Goal: Use online tool/utility: Utilize a website feature to perform a specific function

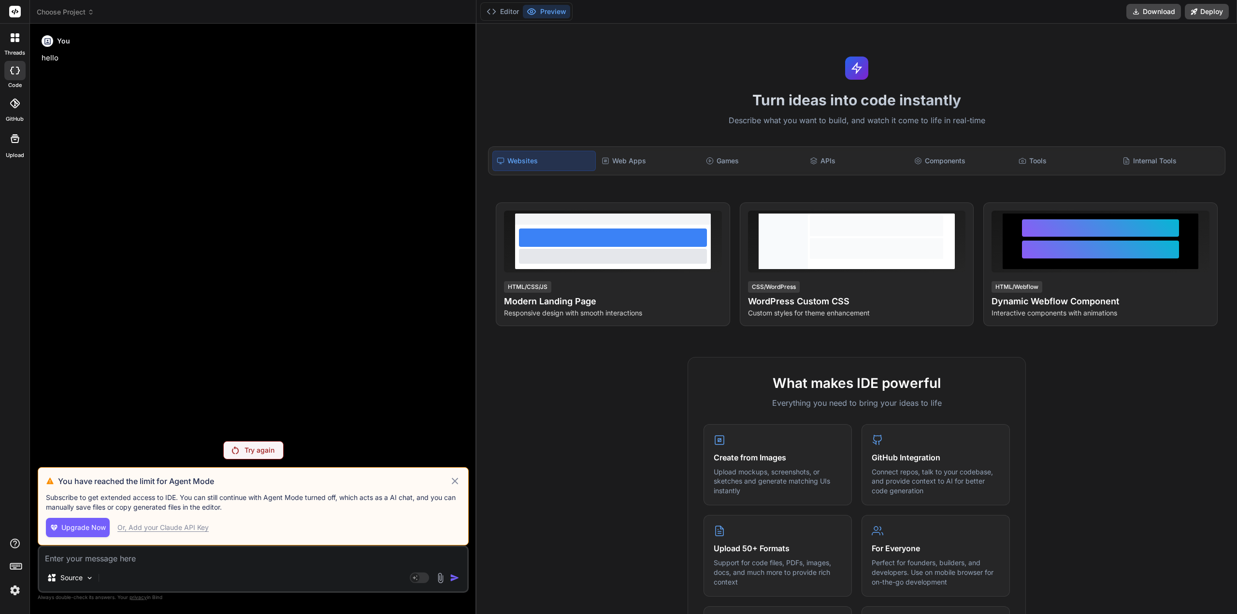
click at [451, 481] on icon at bounding box center [454, 481] width 11 height 12
type textarea "x"
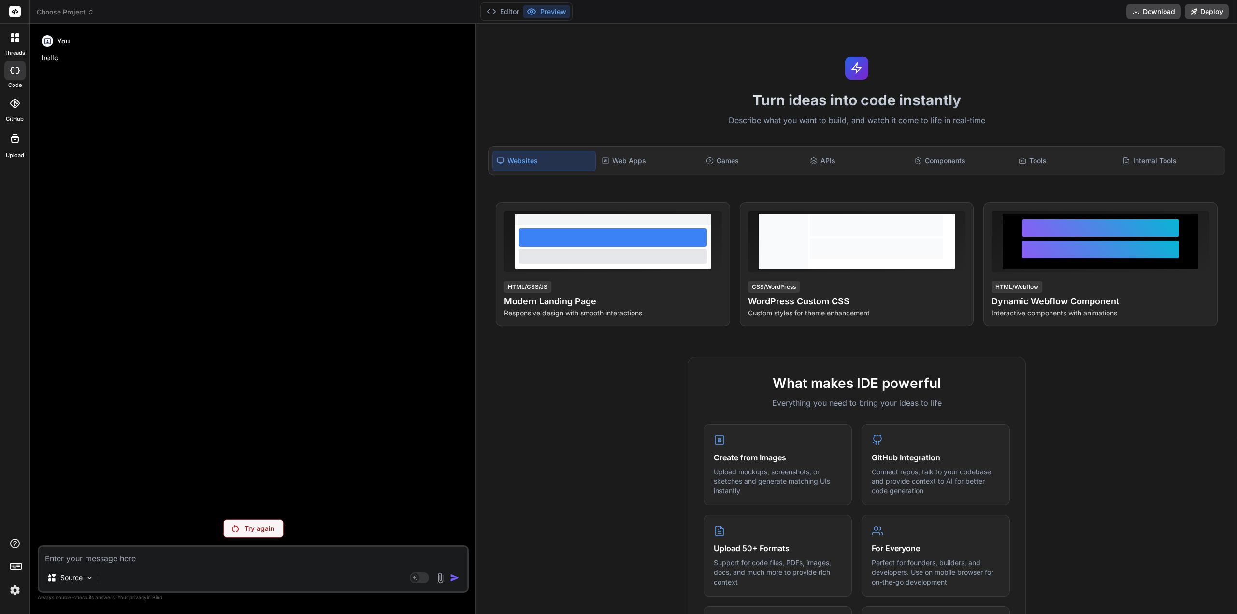
click at [73, 11] on span "Choose Project" at bounding box center [66, 12] width 58 height 10
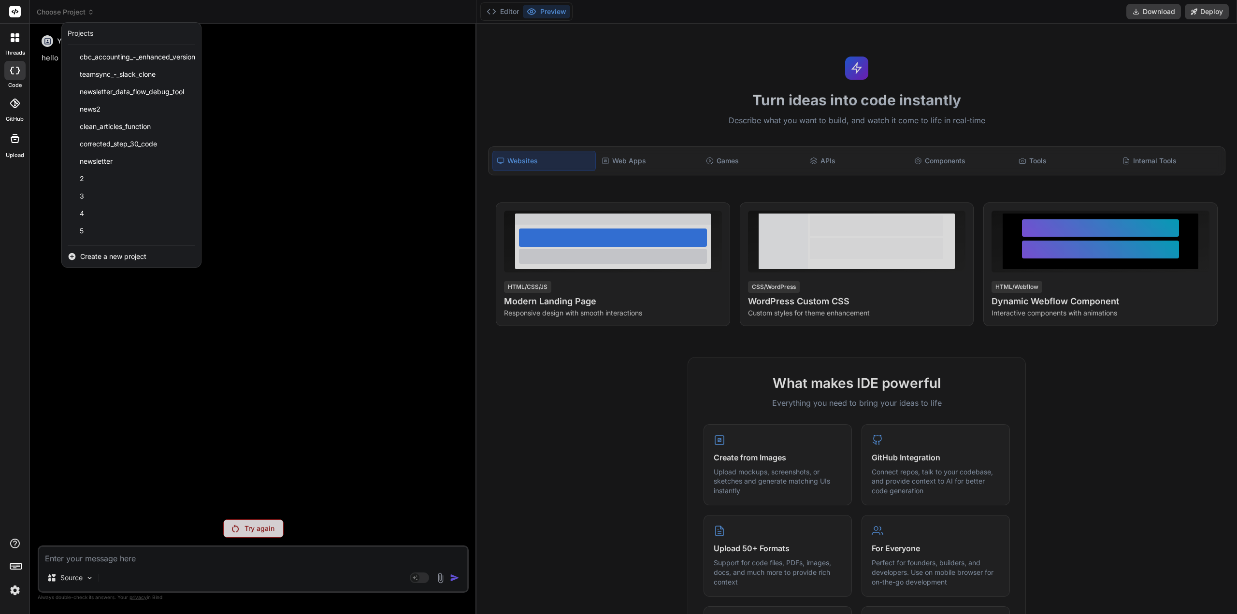
click at [97, 261] on span "Create a new project" at bounding box center [113, 257] width 66 height 10
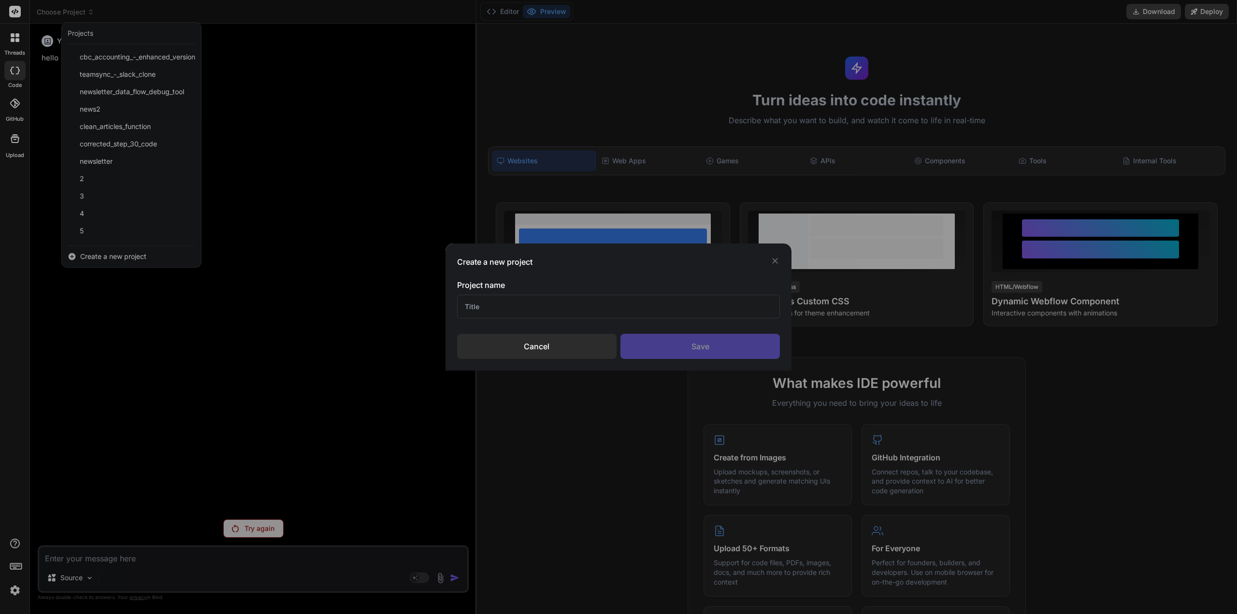
click at [510, 308] on input "text" at bounding box center [618, 307] width 323 height 24
click at [661, 340] on div "Save" at bounding box center [699, 346] width 159 height 25
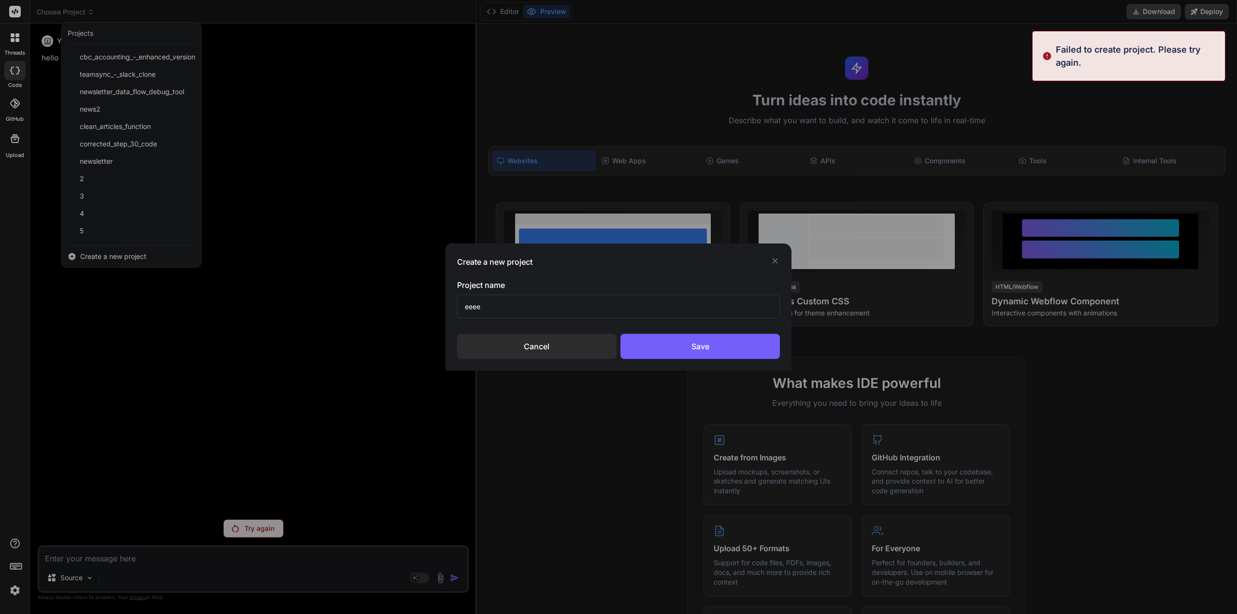
click at [634, 288] on h3 "Project name" at bounding box center [618, 285] width 323 height 12
drag, startPoint x: 620, startPoint y: 298, endPoint x: 619, endPoint y: 309, distance: 11.7
click at [619, 298] on input "eeee" at bounding box center [618, 307] width 323 height 24
type input "eeeeee"
click at [663, 348] on div "Save" at bounding box center [699, 346] width 159 height 25
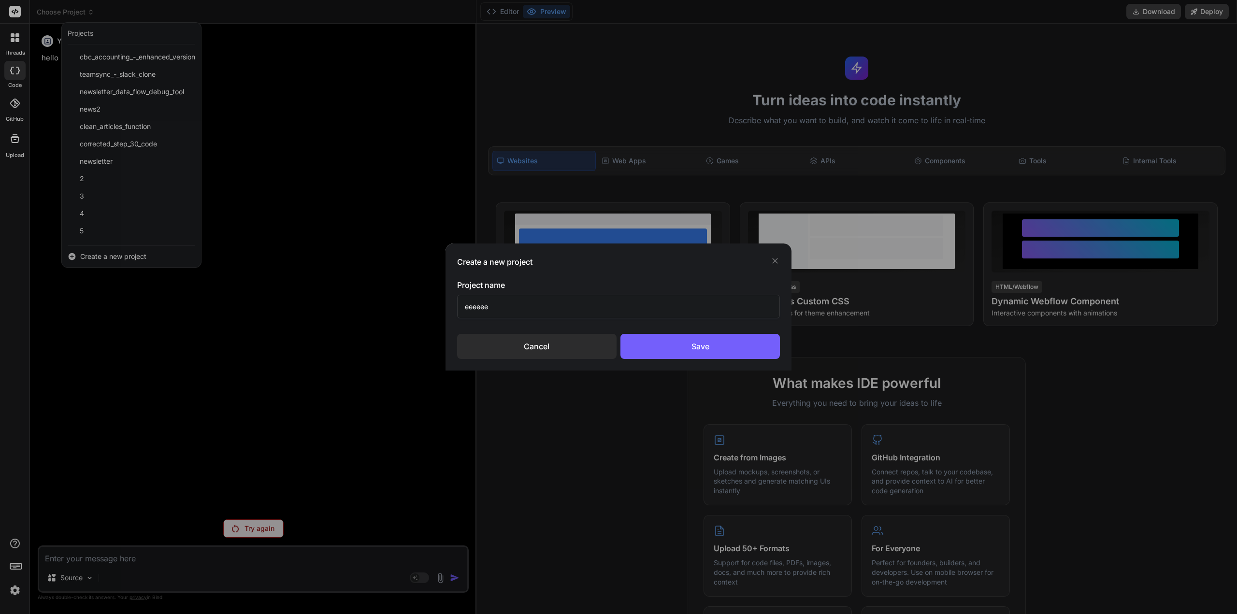
click at [514, 343] on div "Cancel" at bounding box center [536, 346] width 159 height 25
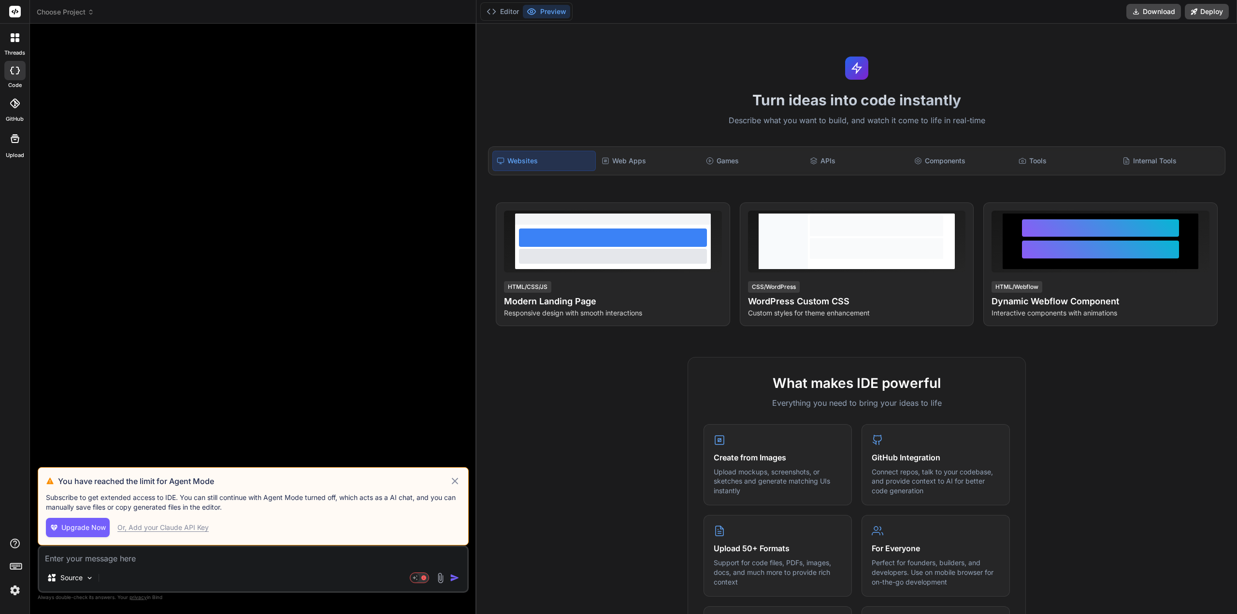
click at [459, 481] on icon at bounding box center [454, 481] width 11 height 12
type textarea "x"
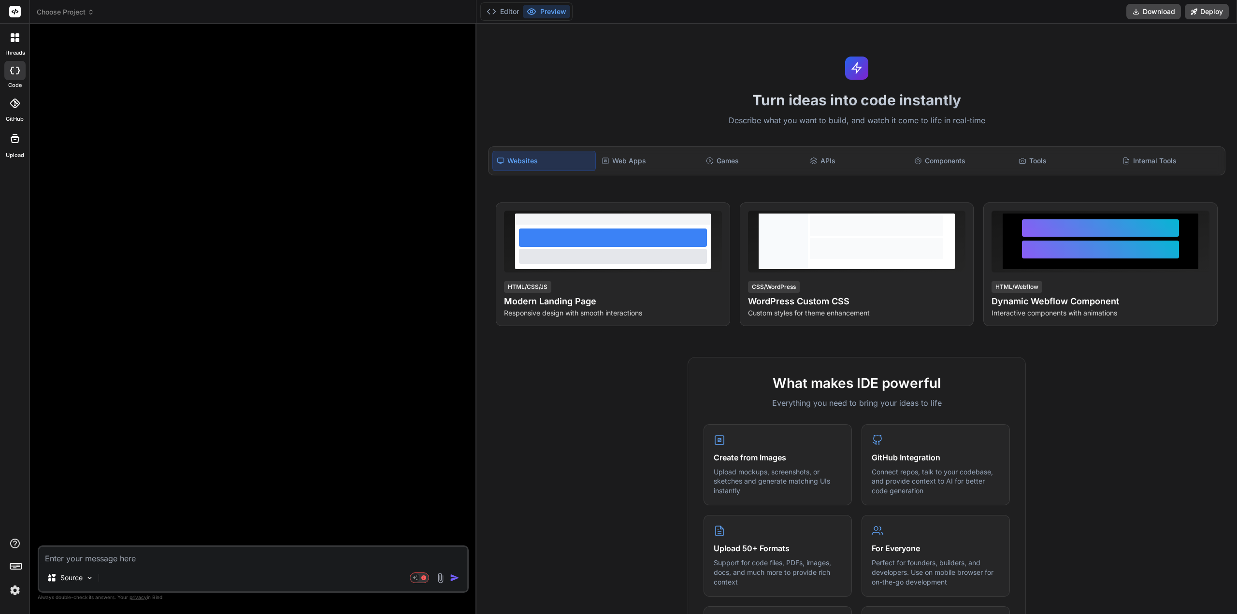
click at [211, 560] on textarea at bounding box center [253, 555] width 428 height 17
type textarea "p"
type textarea "x"
type textarea "pl"
type textarea "x"
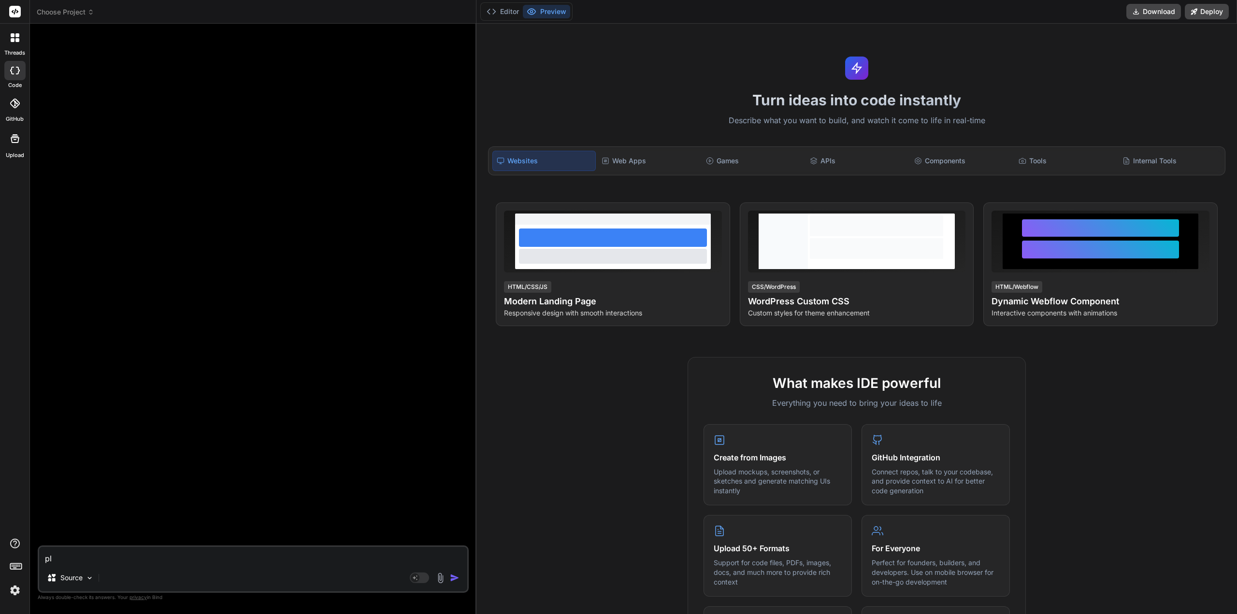
type textarea "ple"
type textarea "x"
type textarea "plea"
type textarea "x"
type textarea "pleas"
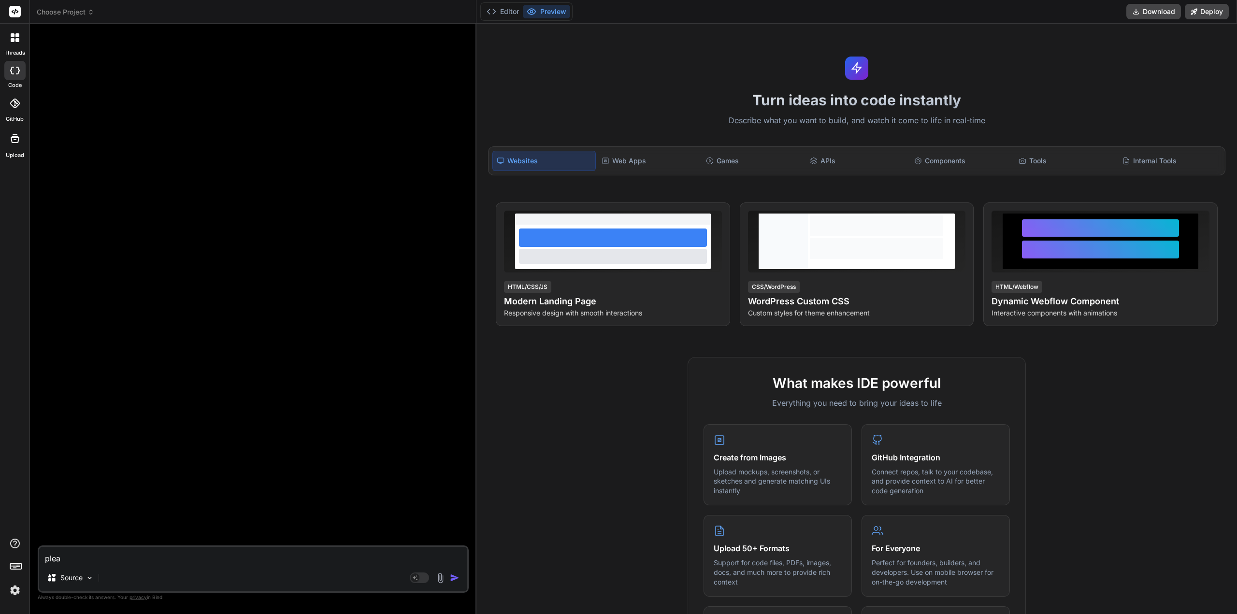
type textarea "x"
type textarea "please"
type textarea "x"
type textarea "please"
type textarea "x"
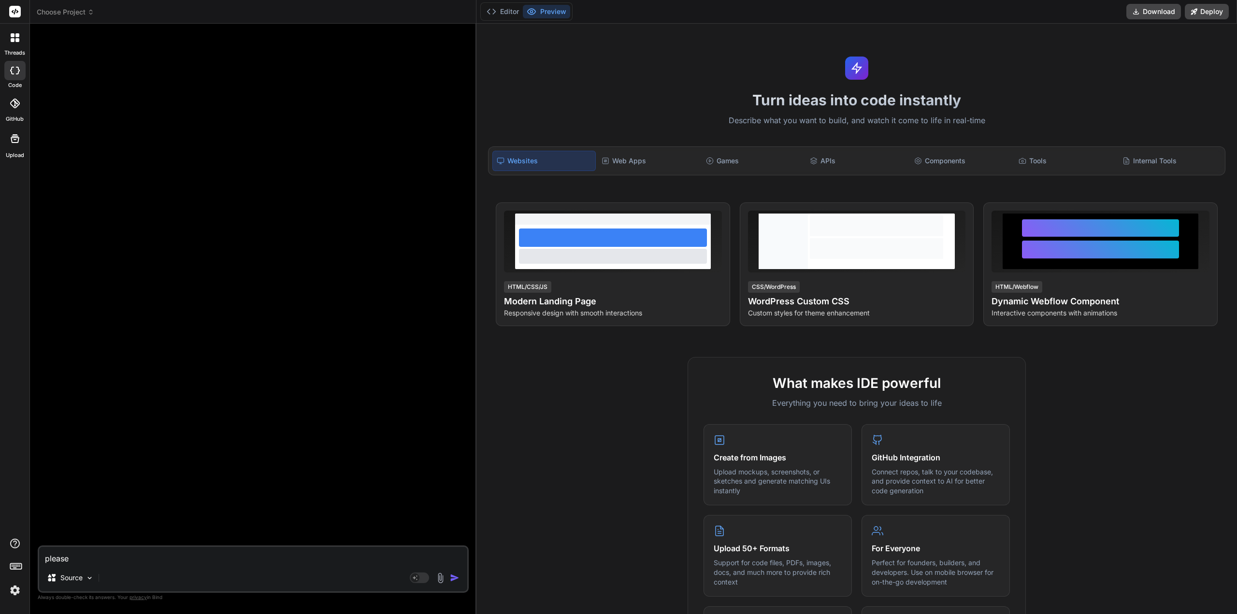
type textarea "please r"
type textarea "x"
type textarea "please re"
type textarea "x"
type textarea "please ren"
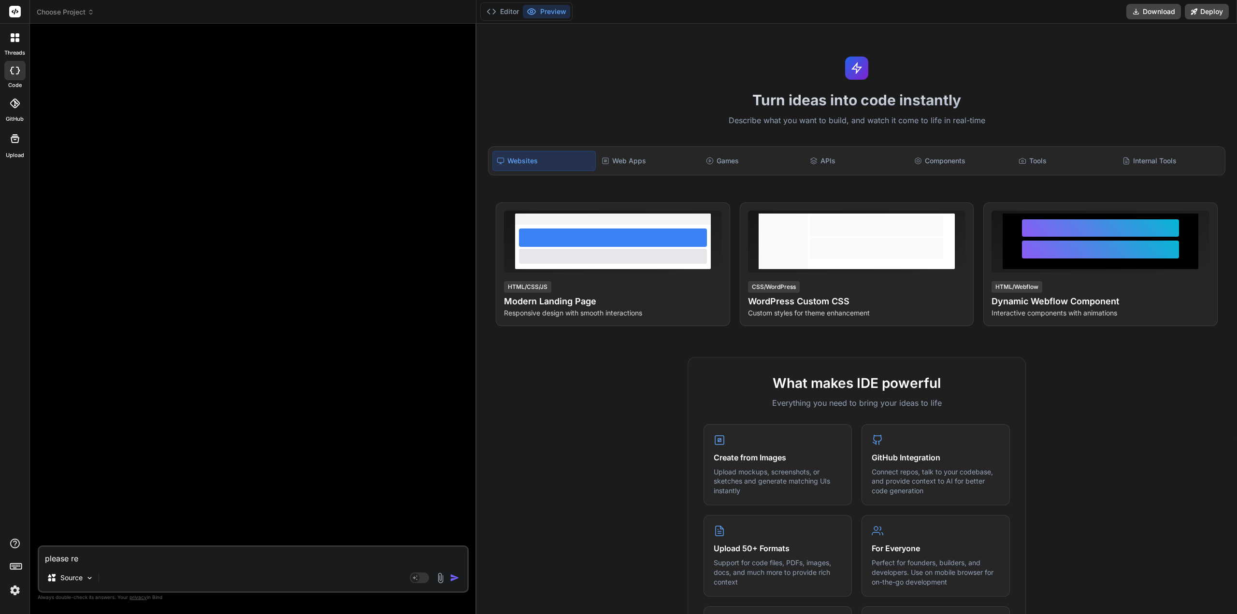
type textarea "x"
type textarea "please rend"
type textarea "x"
type textarea "please rende"
type textarea "x"
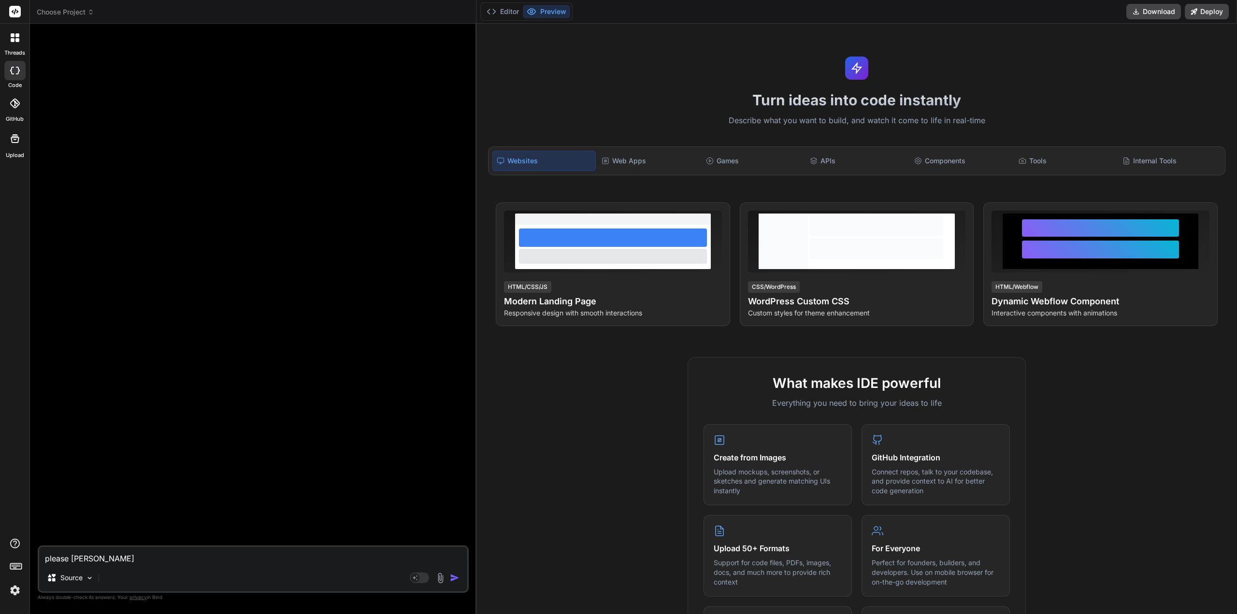
type textarea "please render"
type textarea "x"
type textarea "please render"
type textarea "x"
type textarea "please render t"
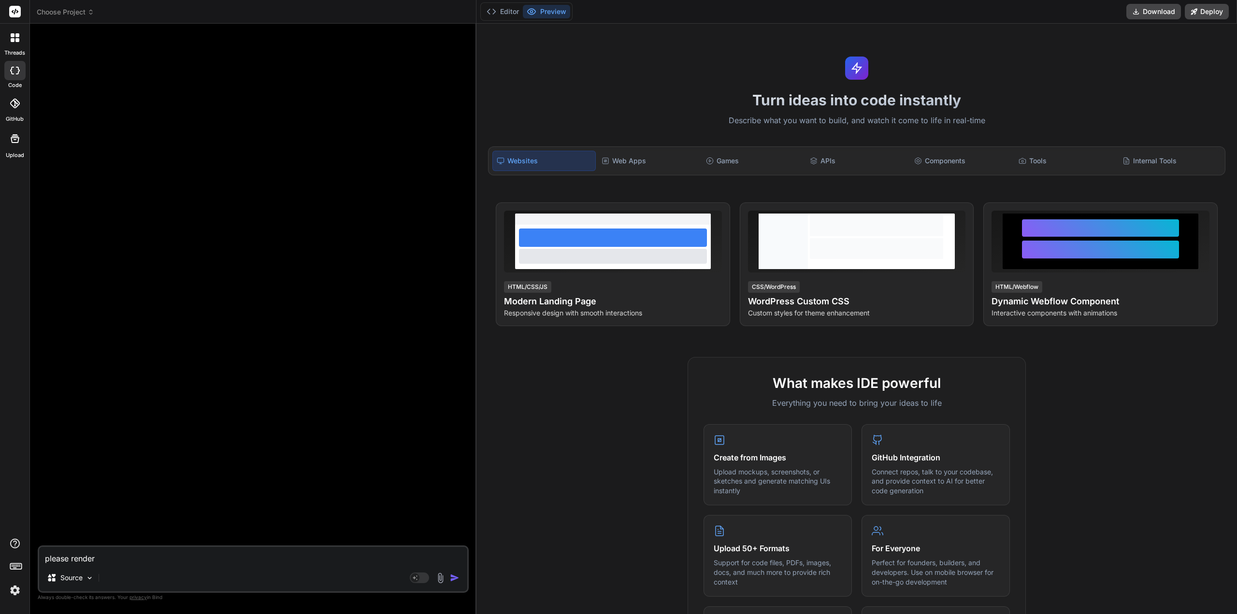
type textarea "x"
type textarea "please render th"
type textarea "x"
type textarea "please render the"
type textarea "x"
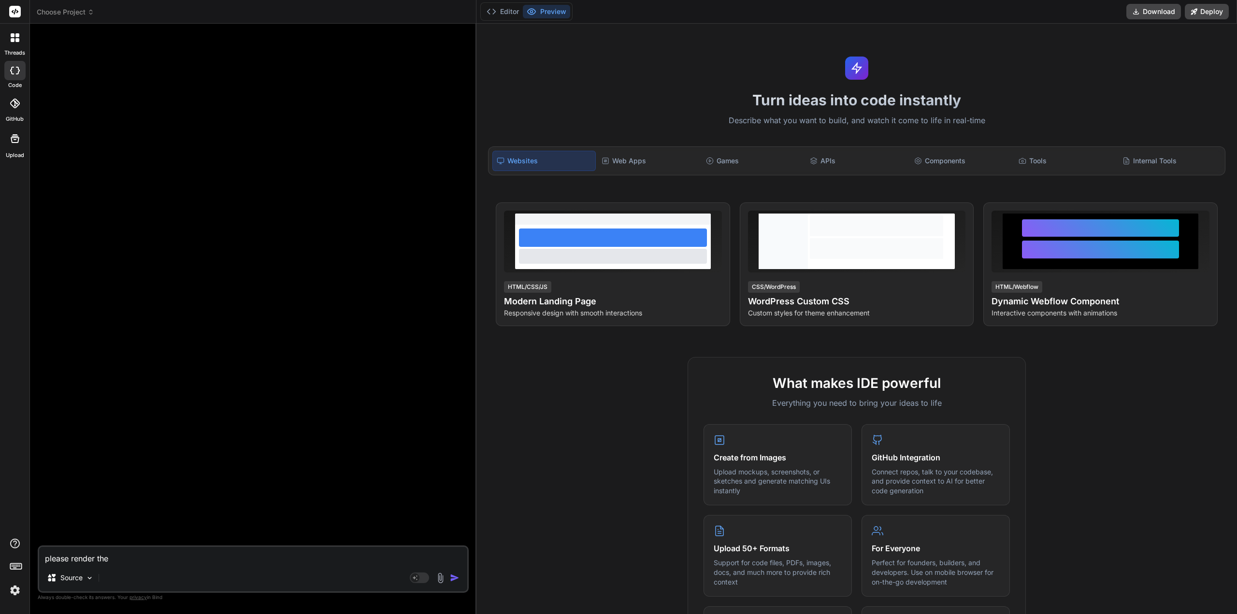
type textarea "please render thei"
type textarea "x"
type textarea "please render the"
type textarea "x"
type textarea "please render th"
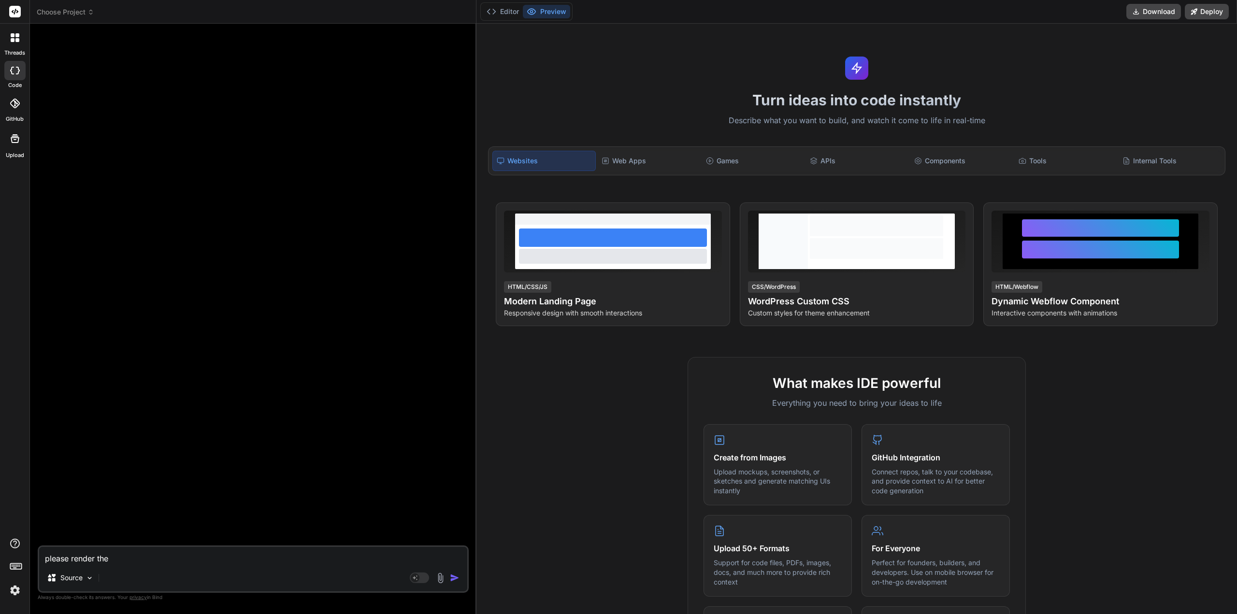
type textarea "x"
type textarea "please render thi"
type textarea "x"
type textarea "please render this"
type textarea "x"
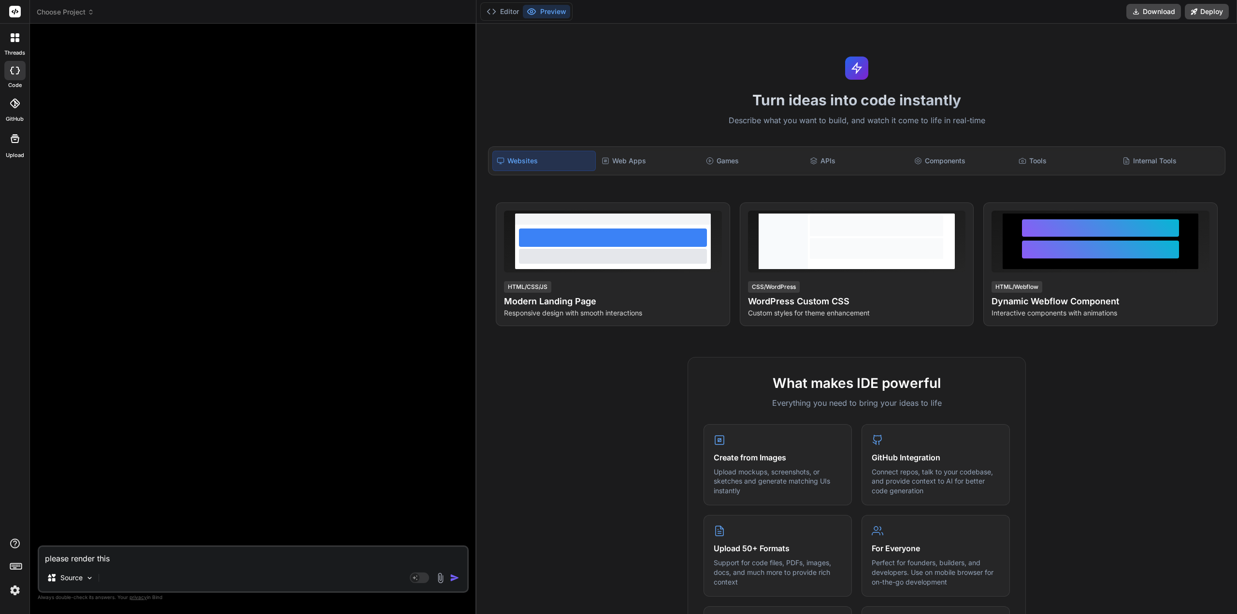
type textarea "please render this"
type textarea "x"
type textarea "please render this"
type textarea "x"
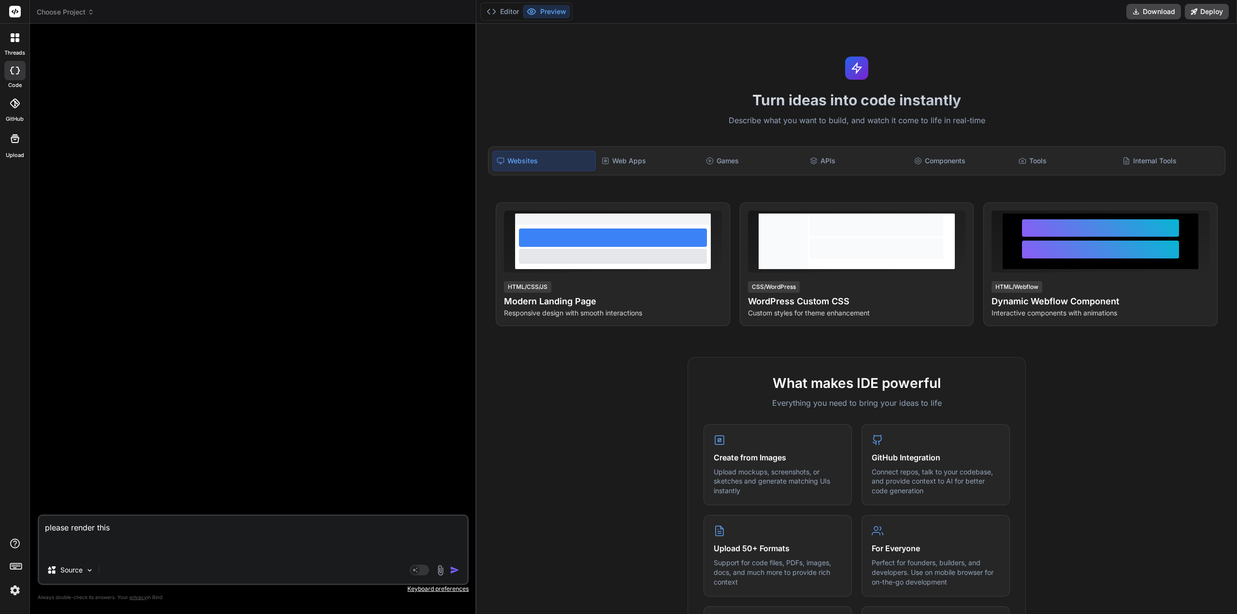
paste textarea "{ "htmlSnippet": "<!DOCTYPE html><html lang=\"en\"><head><meta charset=\"UTF-8\…"
type textarea "please render this { "htmlSnippet": "<!DOCTYPE html><html lang=\"en\"><head><me…"
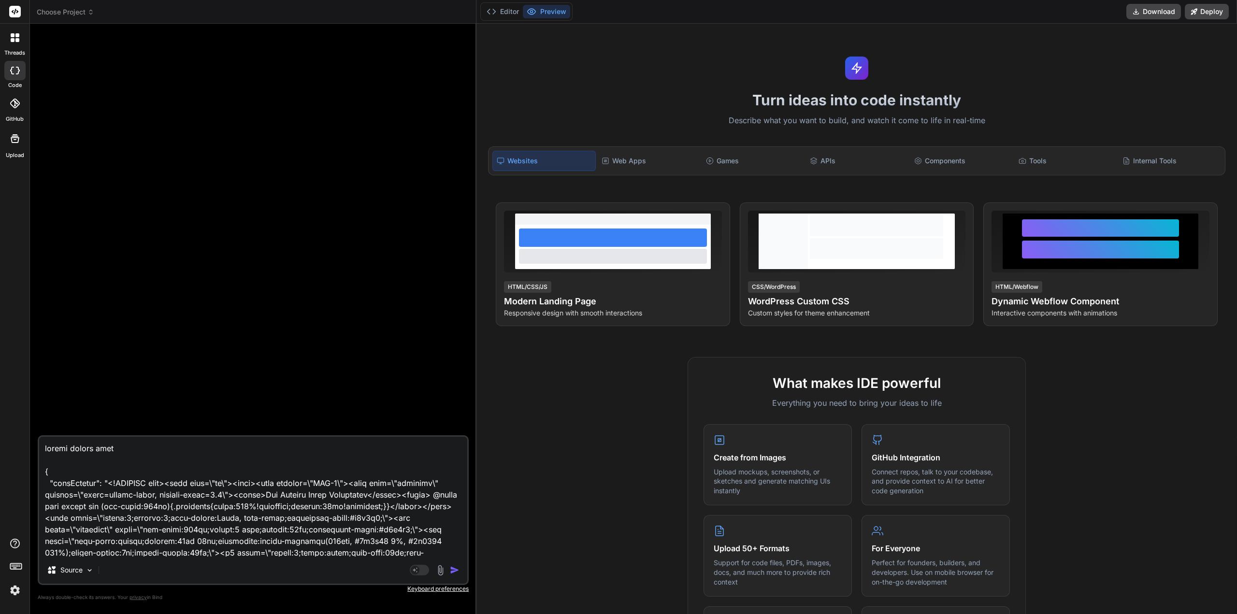
scroll to position [4953, 0]
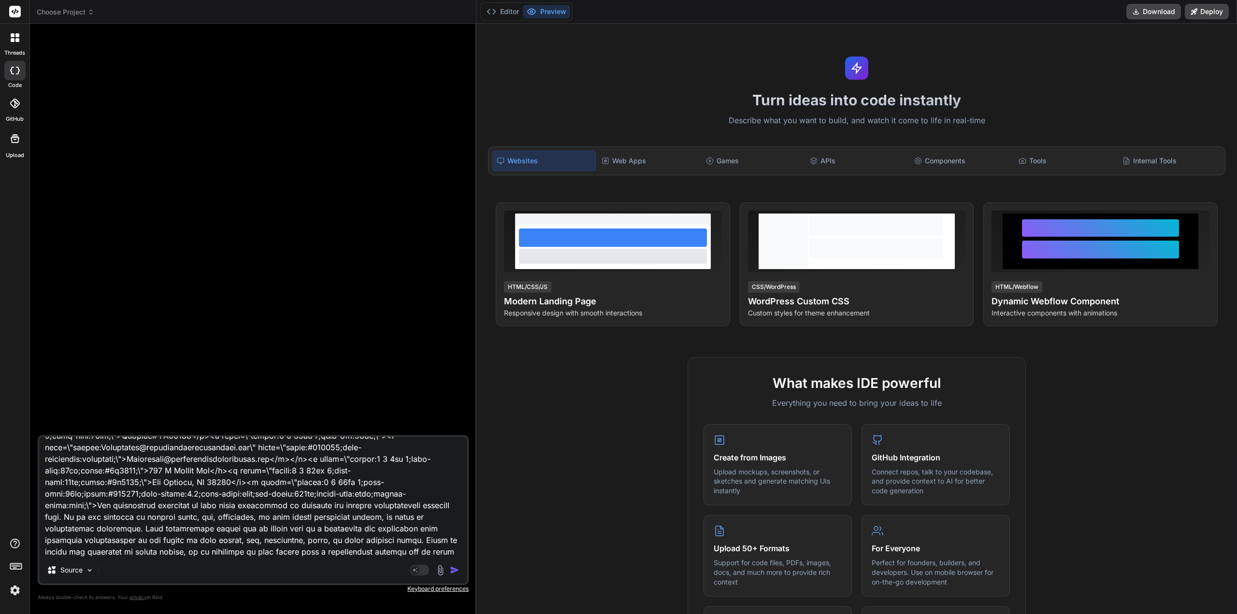
type textarea "x"
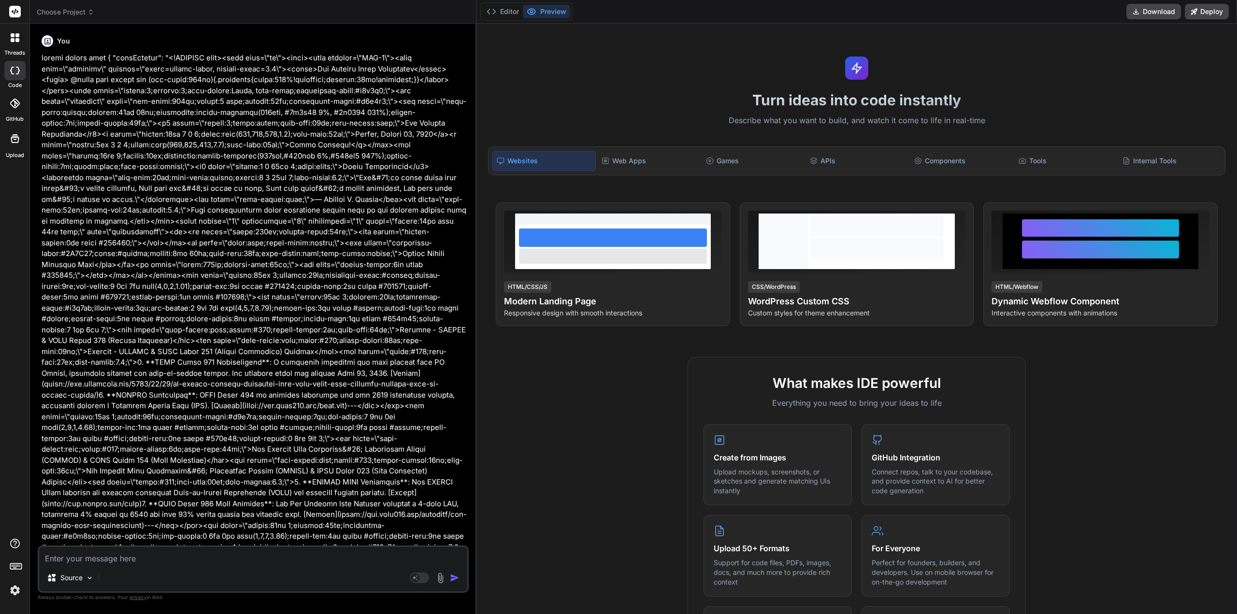
scroll to position [0, 0]
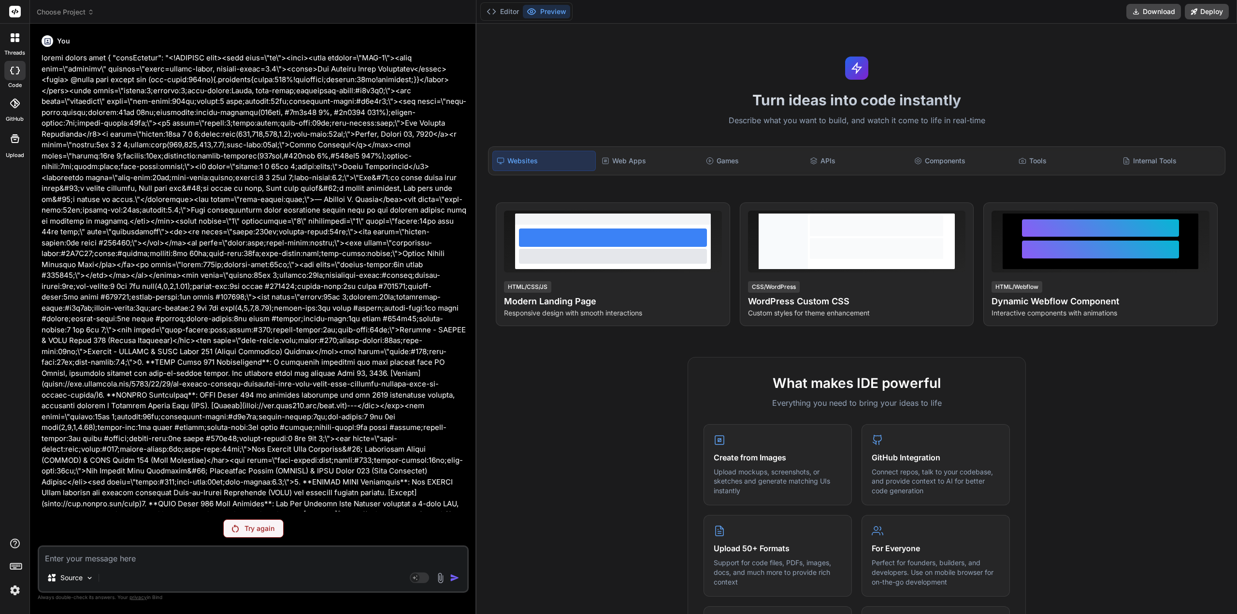
click at [241, 532] on div "Try again" at bounding box center [253, 528] width 60 height 18
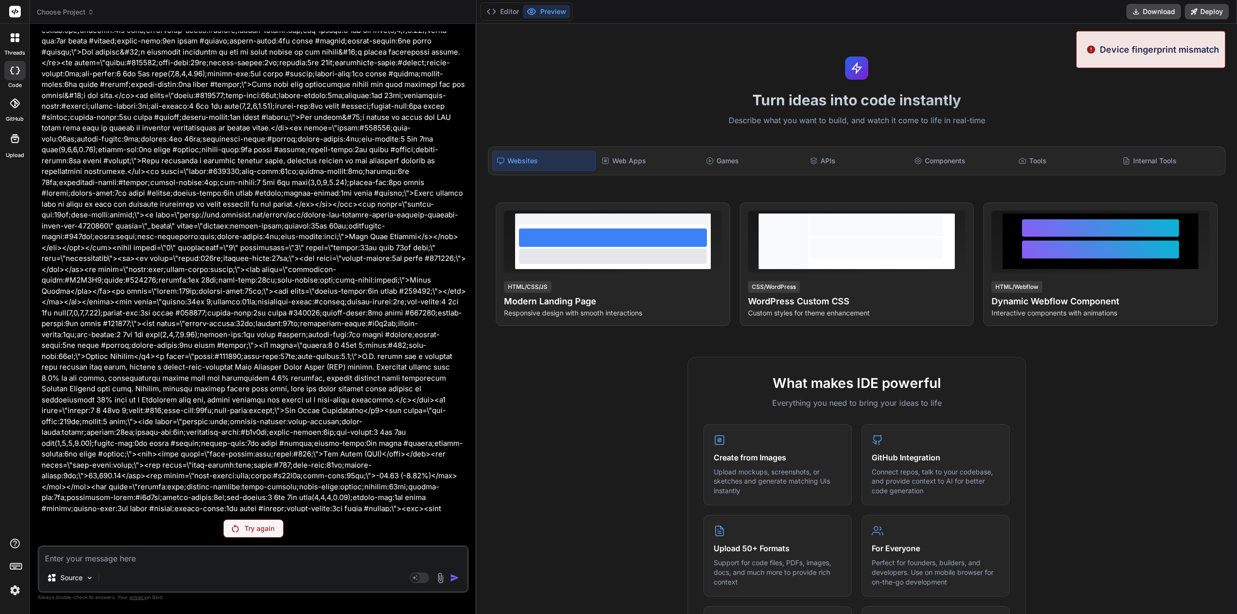
scroll to position [1498, 0]
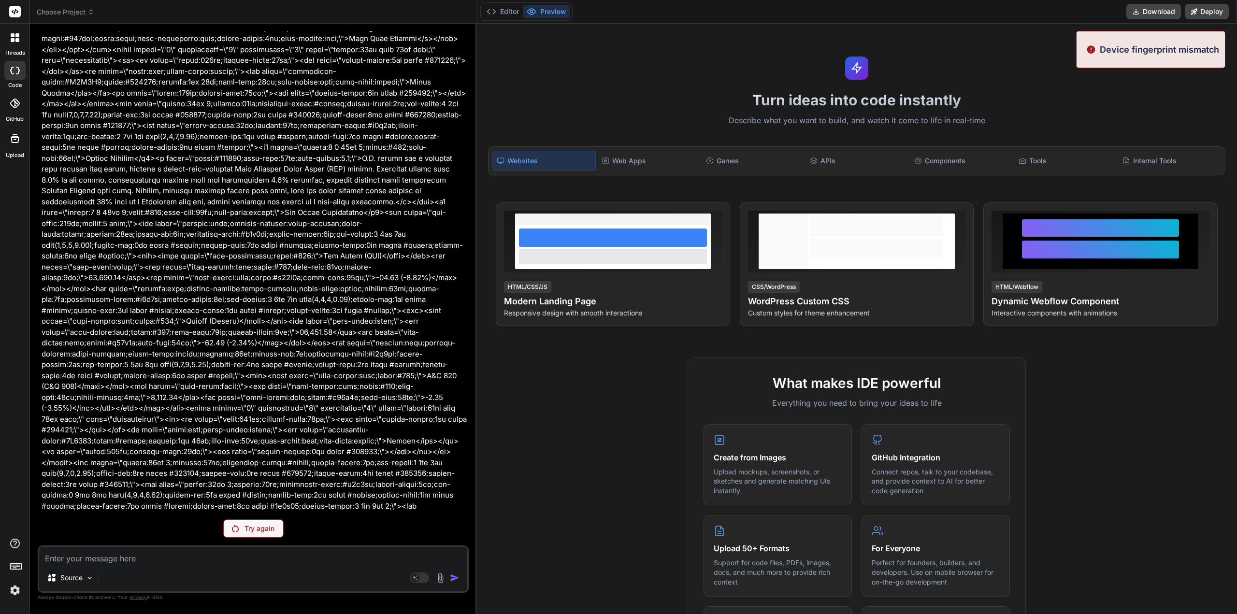
click at [14, 590] on img at bounding box center [15, 590] width 16 height 16
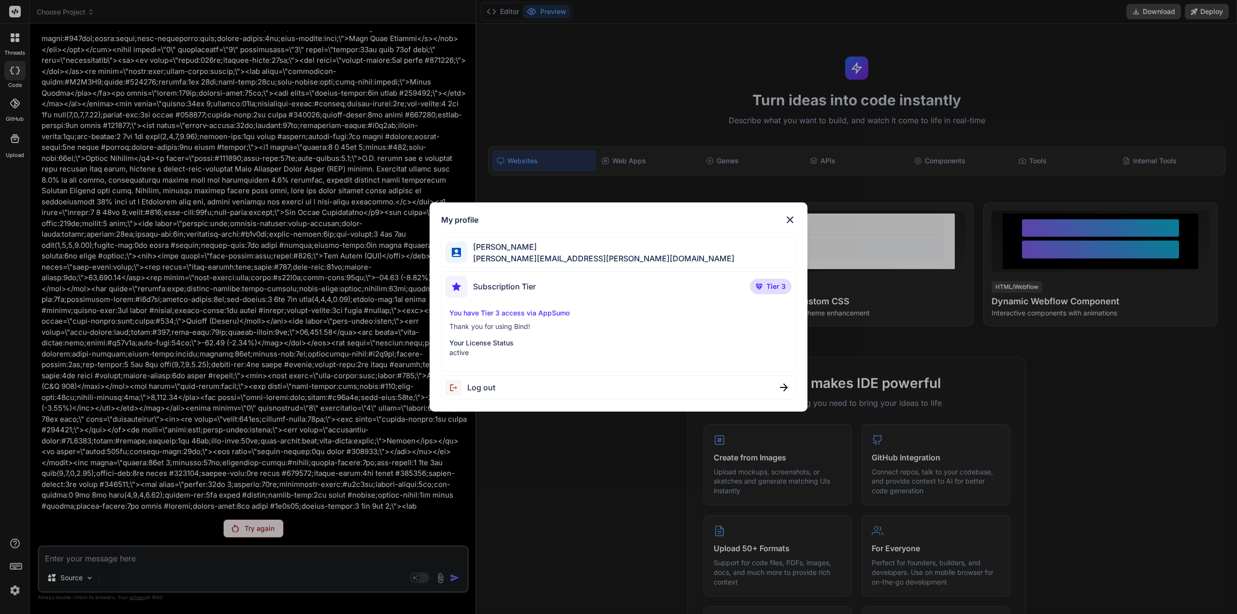
click at [627, 382] on div "Log out" at bounding box center [618, 387] width 355 height 25
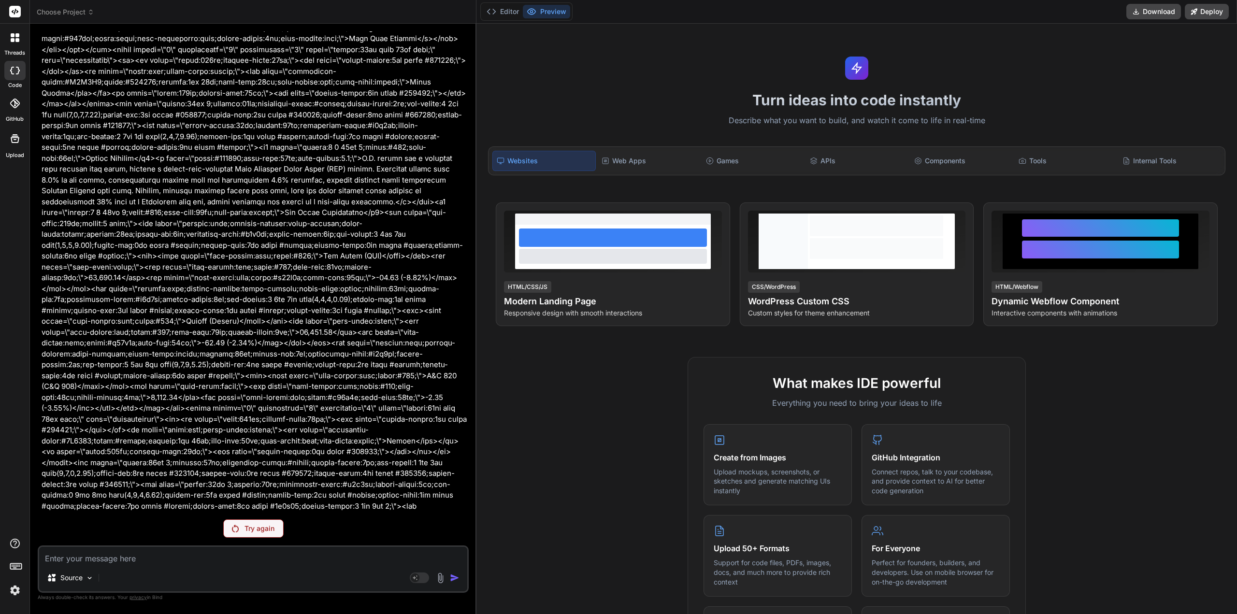
scroll to position [0, 0]
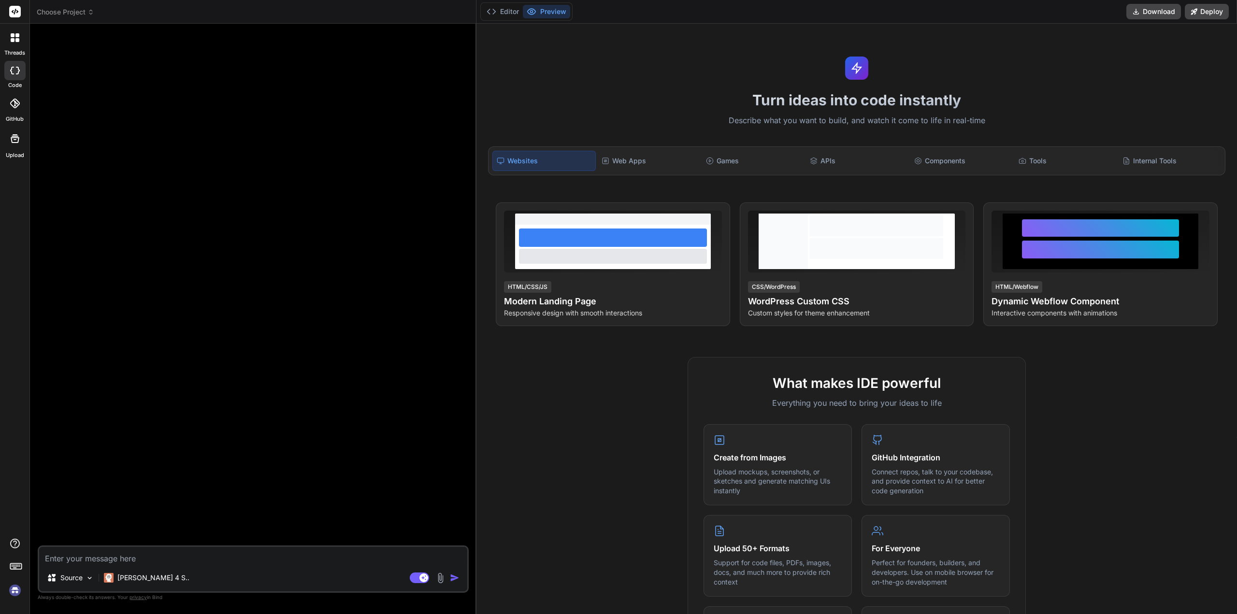
click at [13, 594] on img at bounding box center [15, 590] width 16 height 16
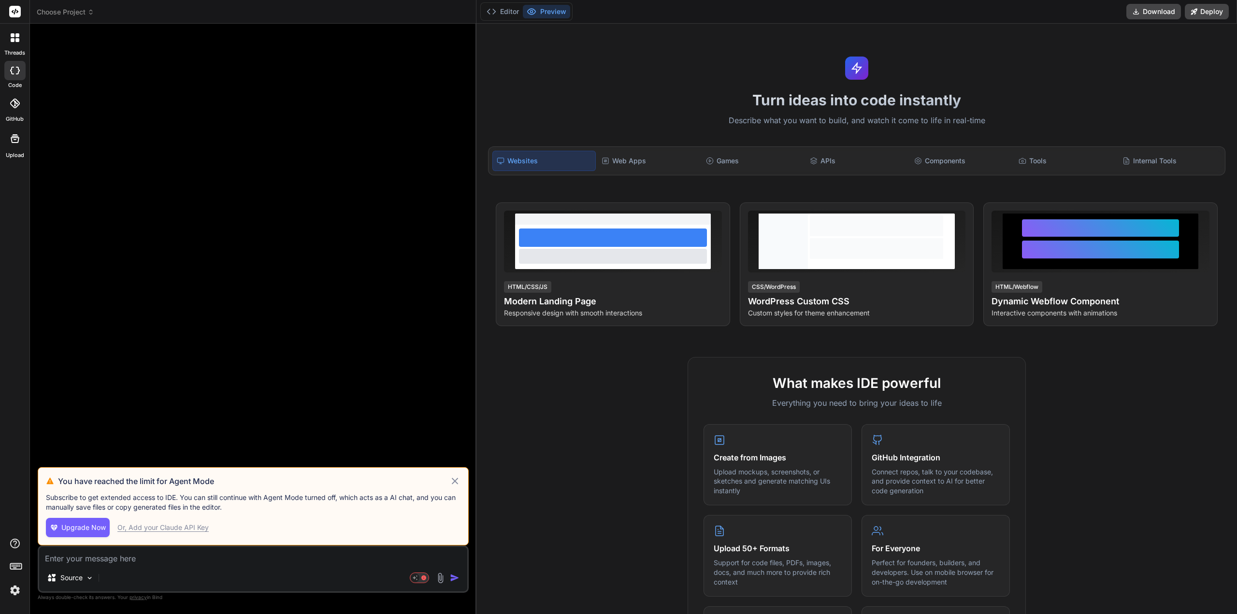
drag, startPoint x: 457, startPoint y: 479, endPoint x: 452, endPoint y: 479, distance: 5.3
click at [457, 479] on icon at bounding box center [455, 481] width 7 height 7
type textarea "x"
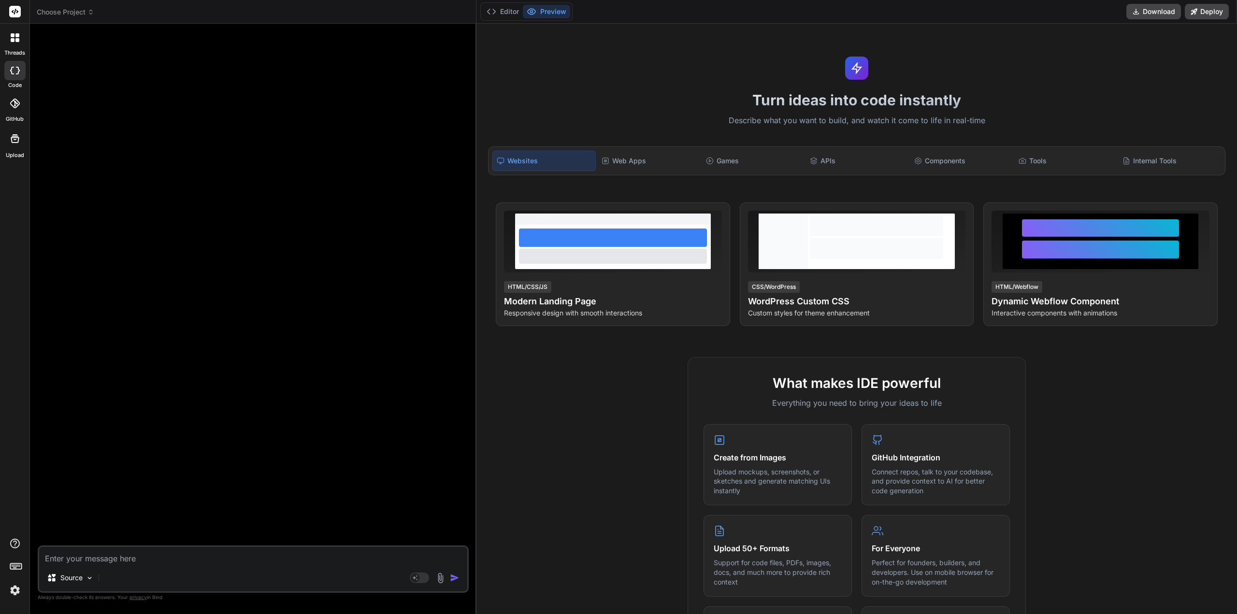
click at [81, 559] on textarea at bounding box center [253, 555] width 428 height 17
type textarea "p"
type textarea "x"
type textarea "pl"
type textarea "x"
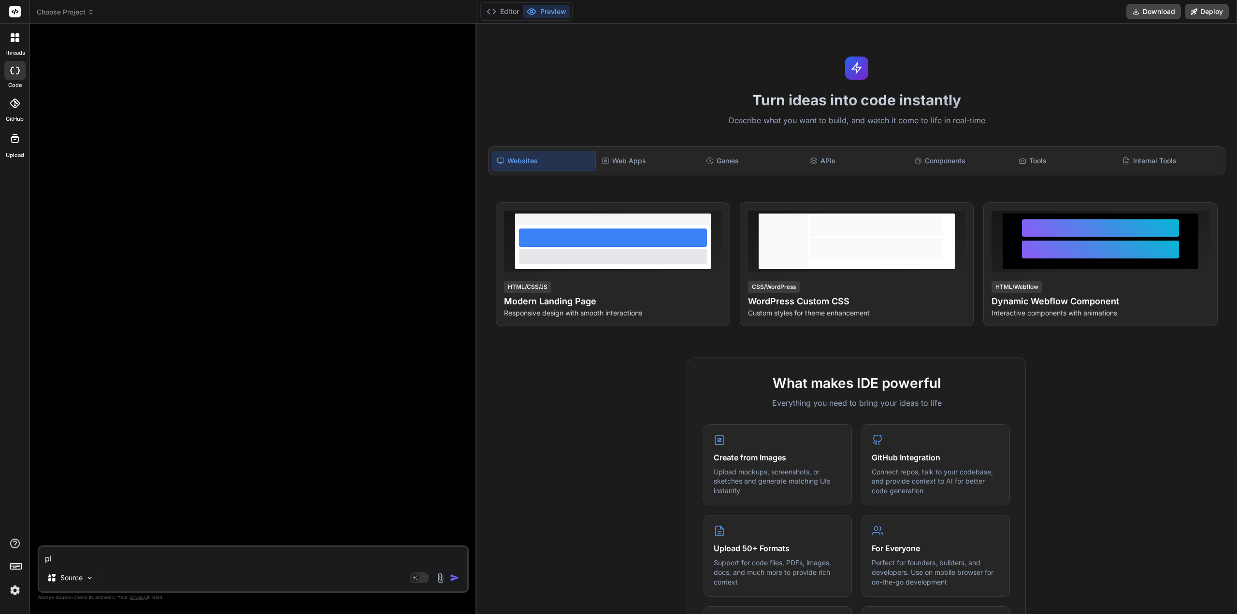
type textarea "plr"
type textarea "x"
type textarea "plrs"
type textarea "x"
type textarea "plr"
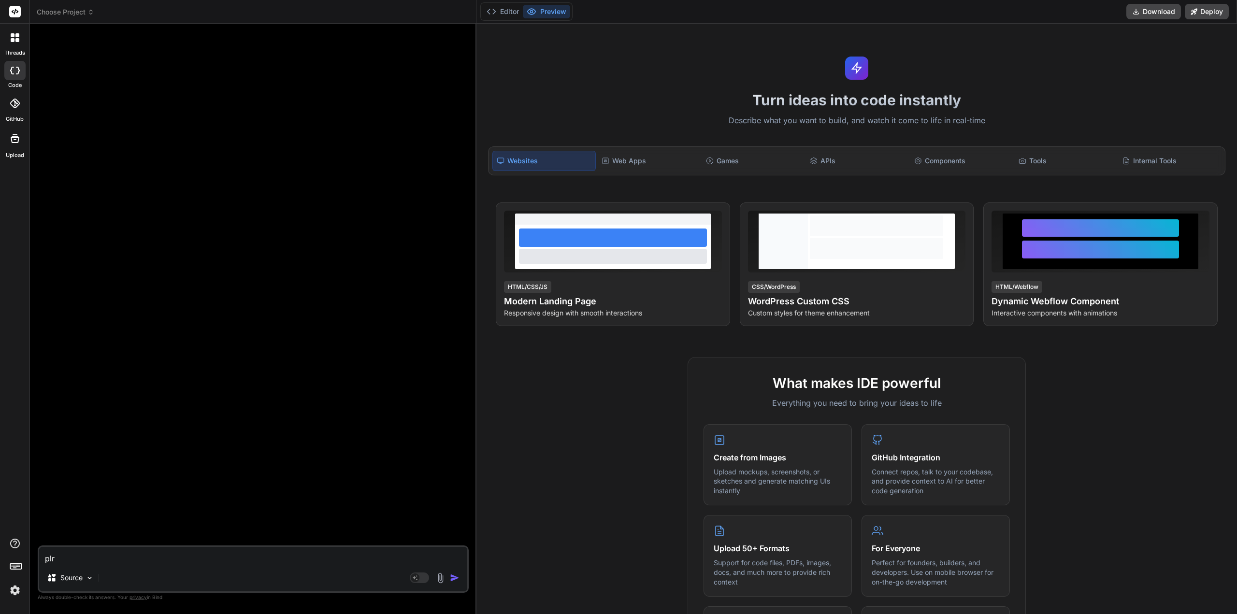
type textarea "x"
type textarea "pl"
type textarea "x"
type textarea "plr"
type textarea "x"
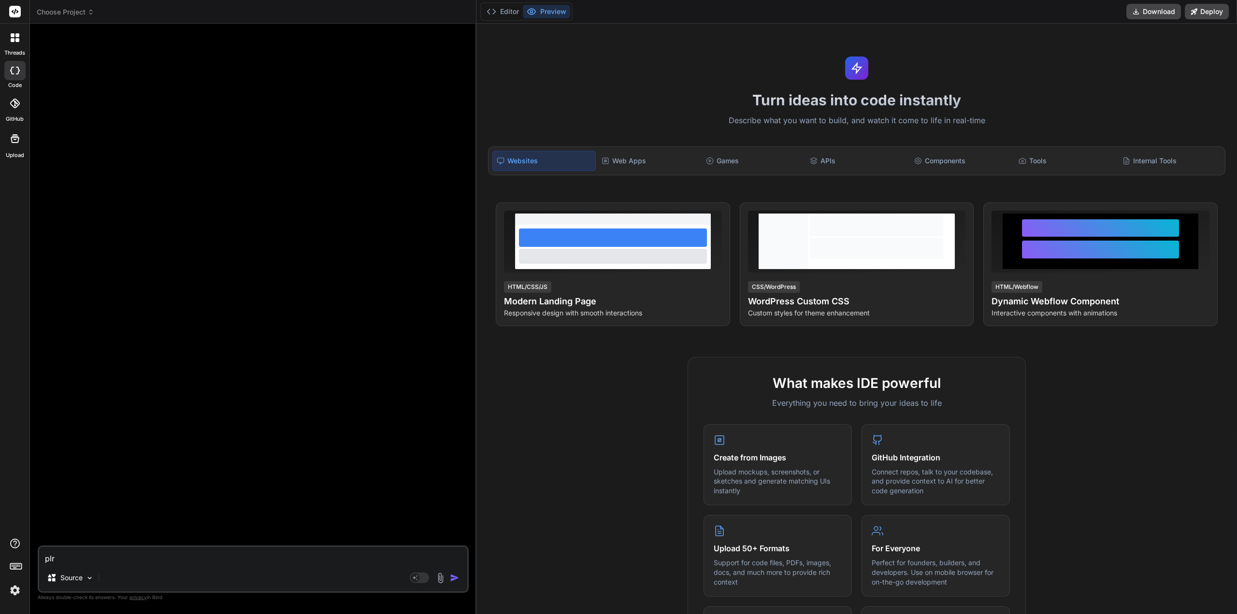
type textarea "plrs"
type textarea "x"
type textarea "plr"
type textarea "x"
type textarea "pl"
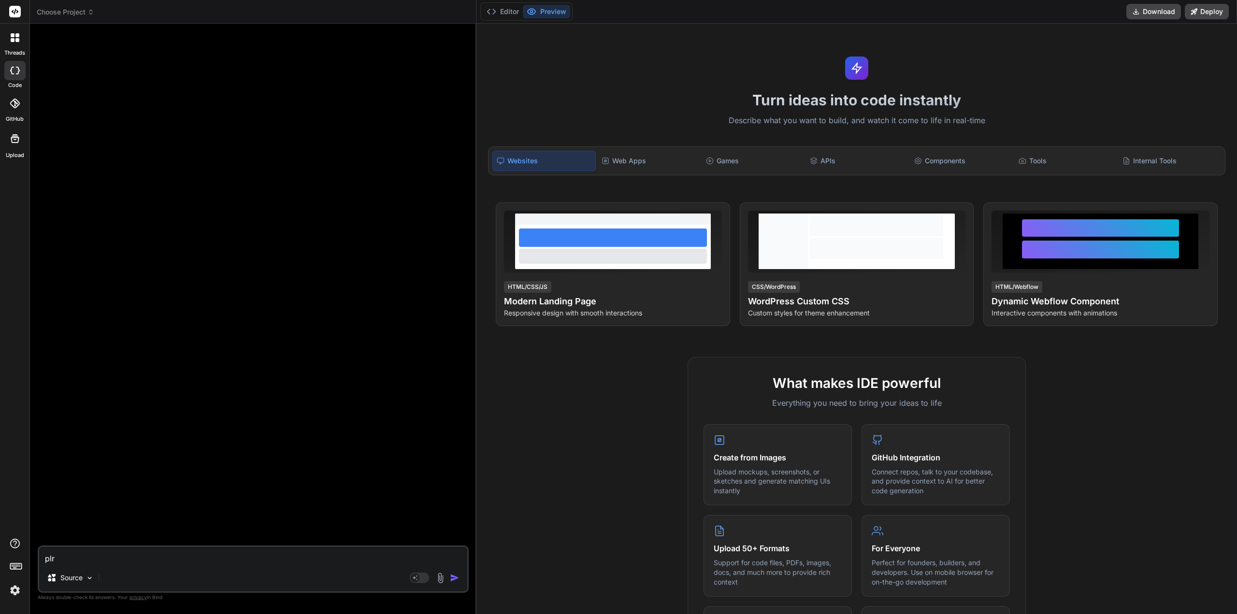
type textarea "x"
type textarea "ple"
type textarea "x"
type textarea "plea"
type textarea "x"
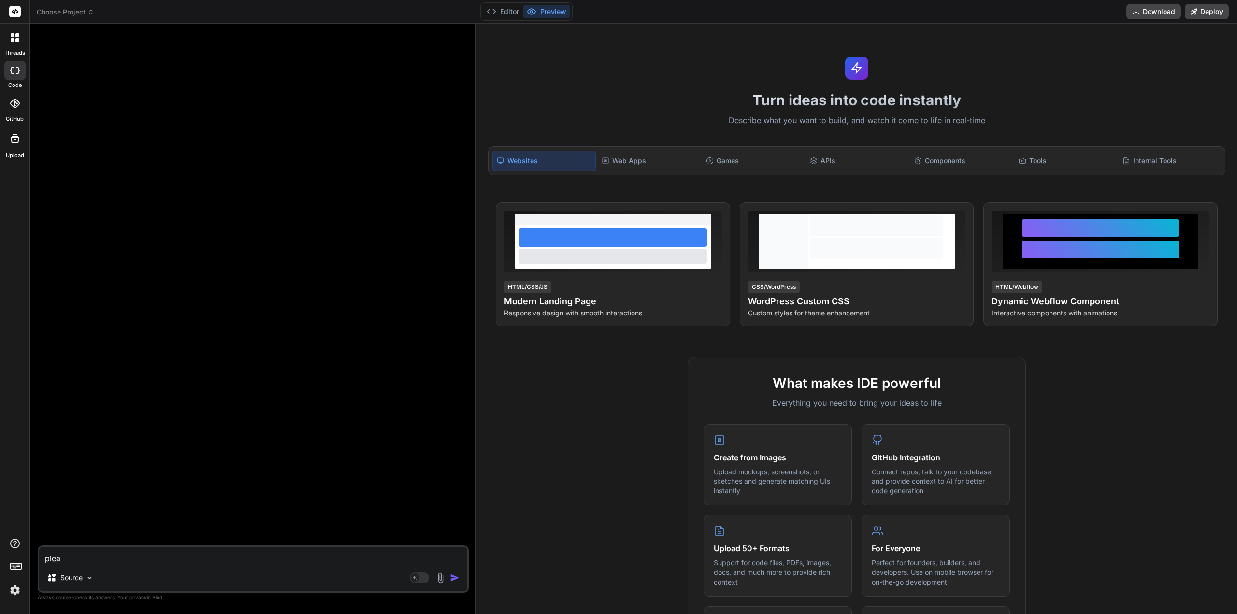
type textarea "pleas"
type textarea "x"
type textarea "please"
type textarea "x"
type textarea "please"
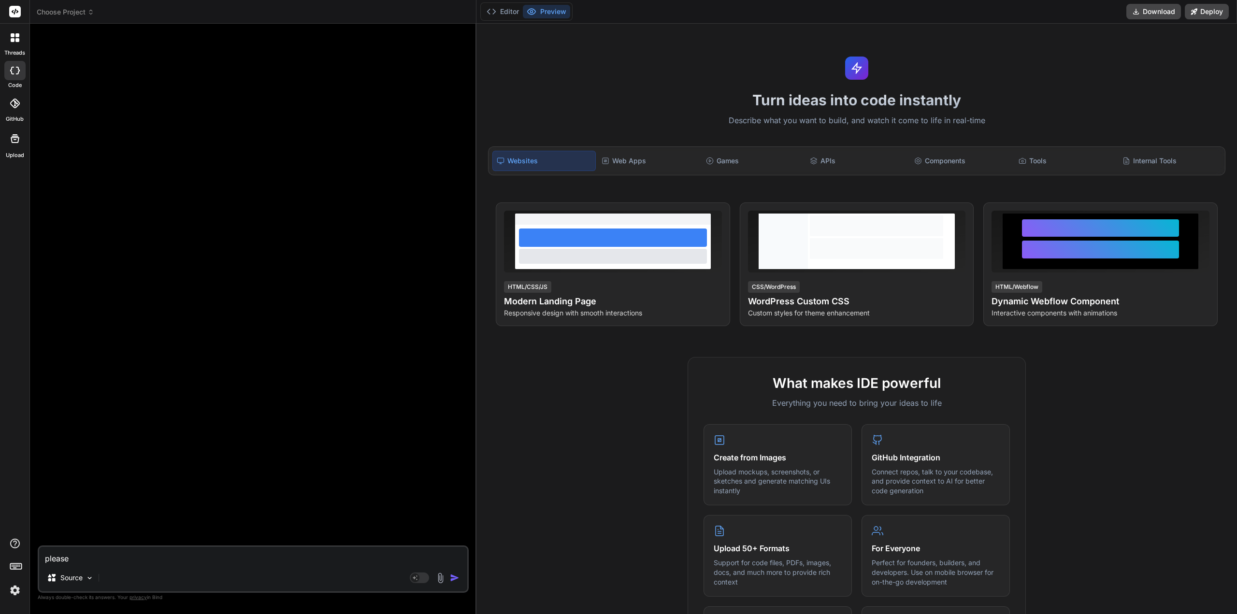
type textarea "x"
type textarea "please r"
type textarea "x"
type textarea "please re"
type textarea "x"
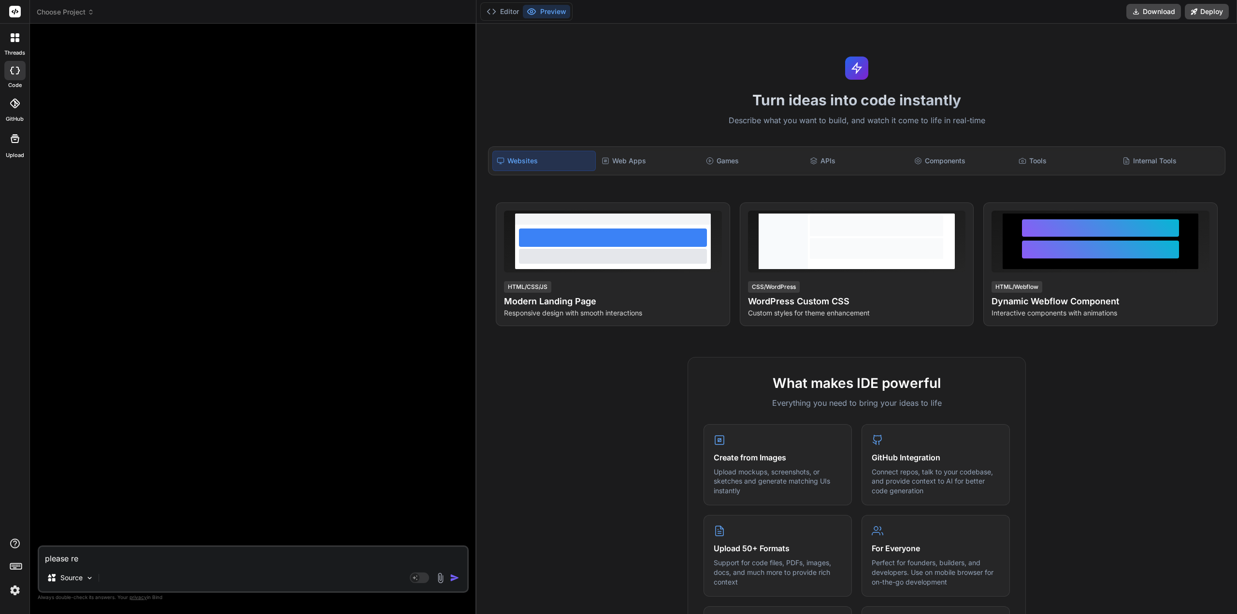
type textarea "please ren"
type textarea "x"
type textarea "please rend"
type textarea "x"
type textarea "please rende"
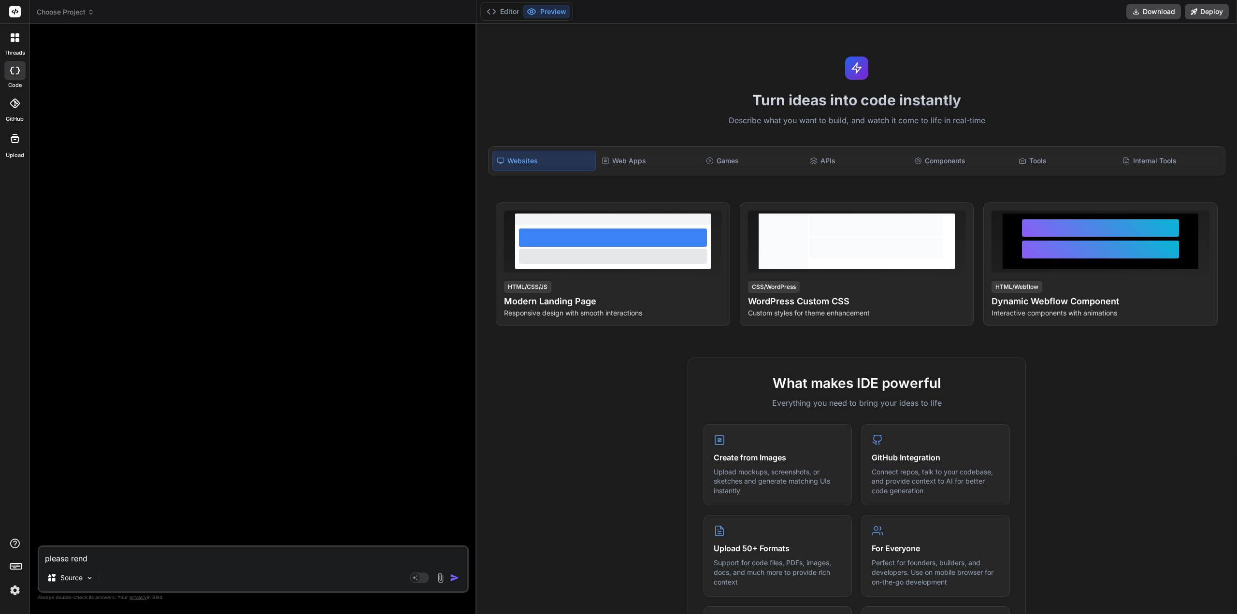
type textarea "x"
type textarea "please render"
type textarea "x"
type textarea "please render"
type textarea "x"
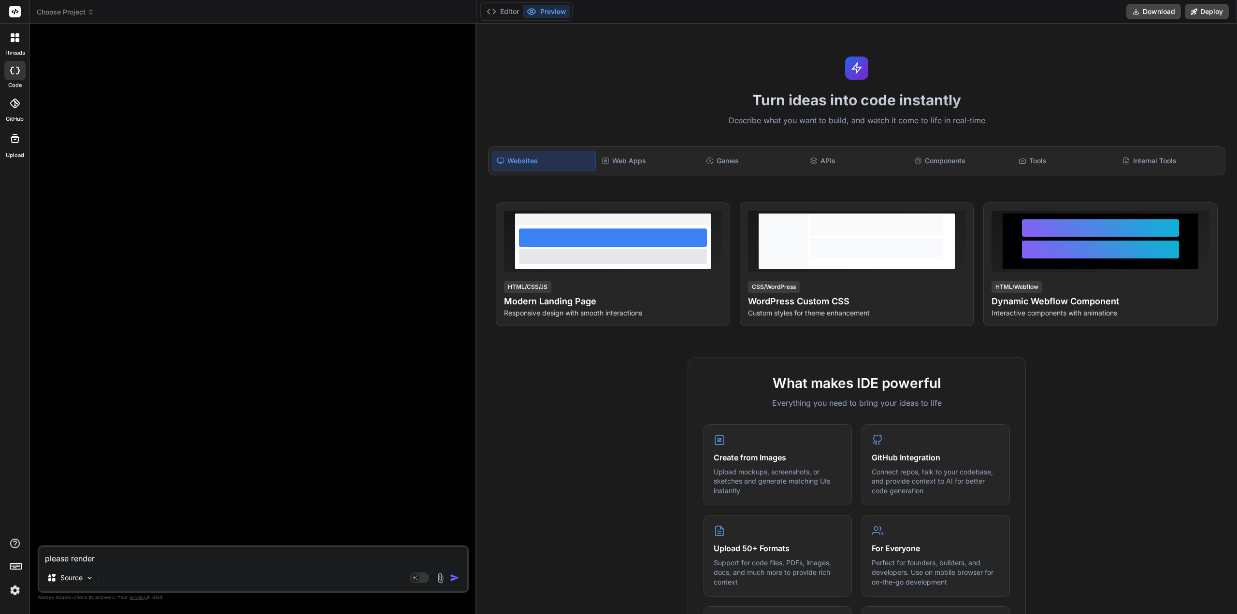
type textarea "please render t"
type textarea "x"
type textarea "please render th"
type textarea "x"
type textarea "please render thi"
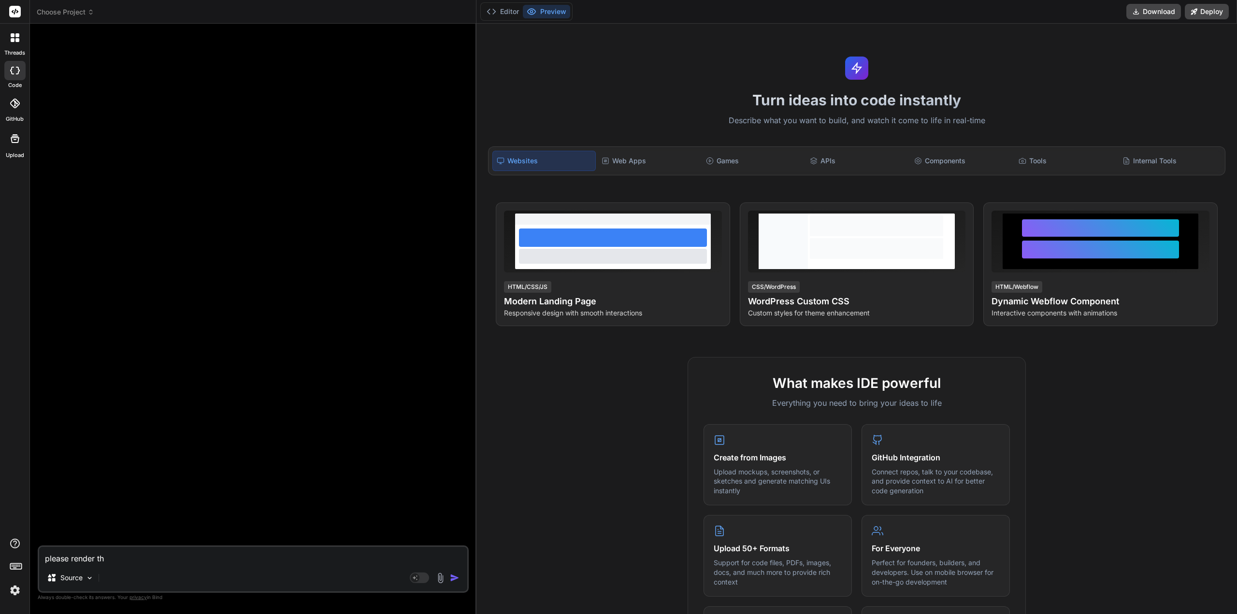
type textarea "x"
type textarea "please render this"
type textarea "x"
type textarea "please render this"
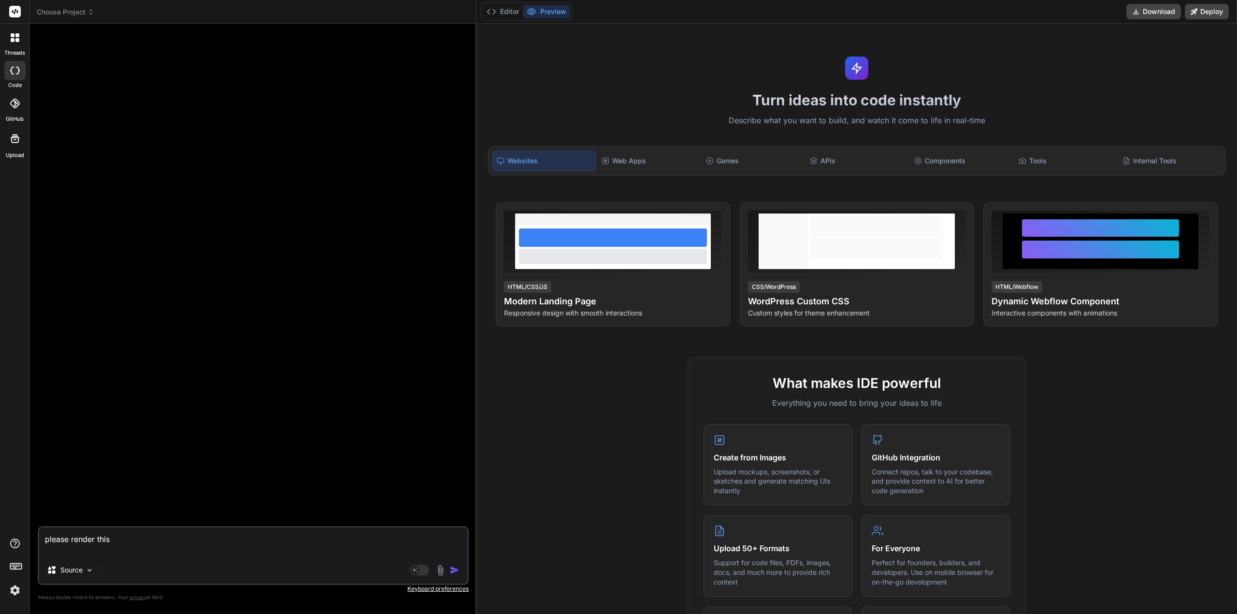
type textarea "x"
click at [81, 557] on div "please render this Source Agent Mode. When this toggle is activated, AI automat…" at bounding box center [253, 550] width 431 height 71
click at [90, 553] on textarea "please render this" at bounding box center [253, 536] width 428 height 41
paste textarea "{ "htmlSnippet": "<!DOCTYPE html><html lang=\"en\"><head><meta charset=\"UTF-8\…"
type textarea "please render this { "htmlSnippet": "<!DOCTYPE html><html lang=\"en\"><head><me…"
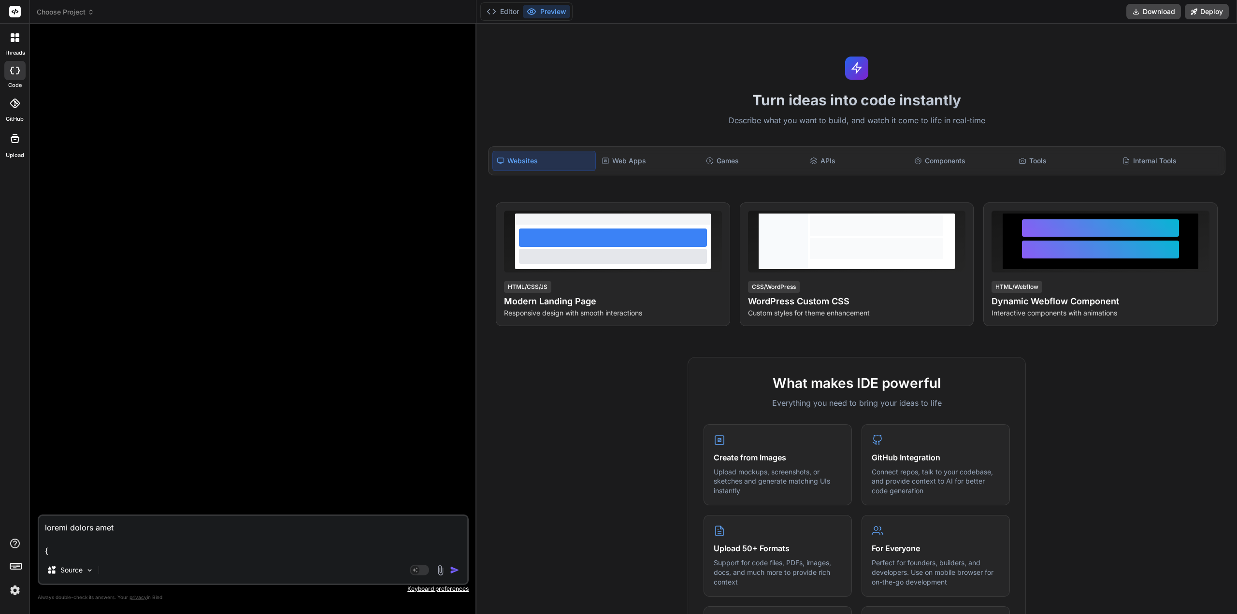
type textarea "x"
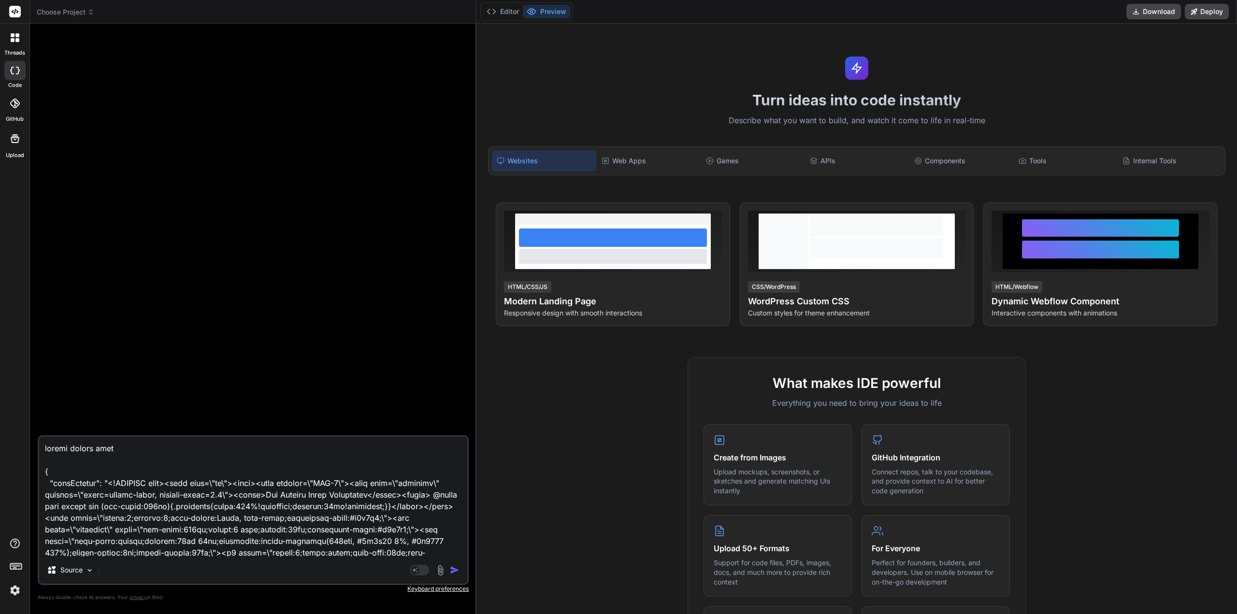
scroll to position [4953, 0]
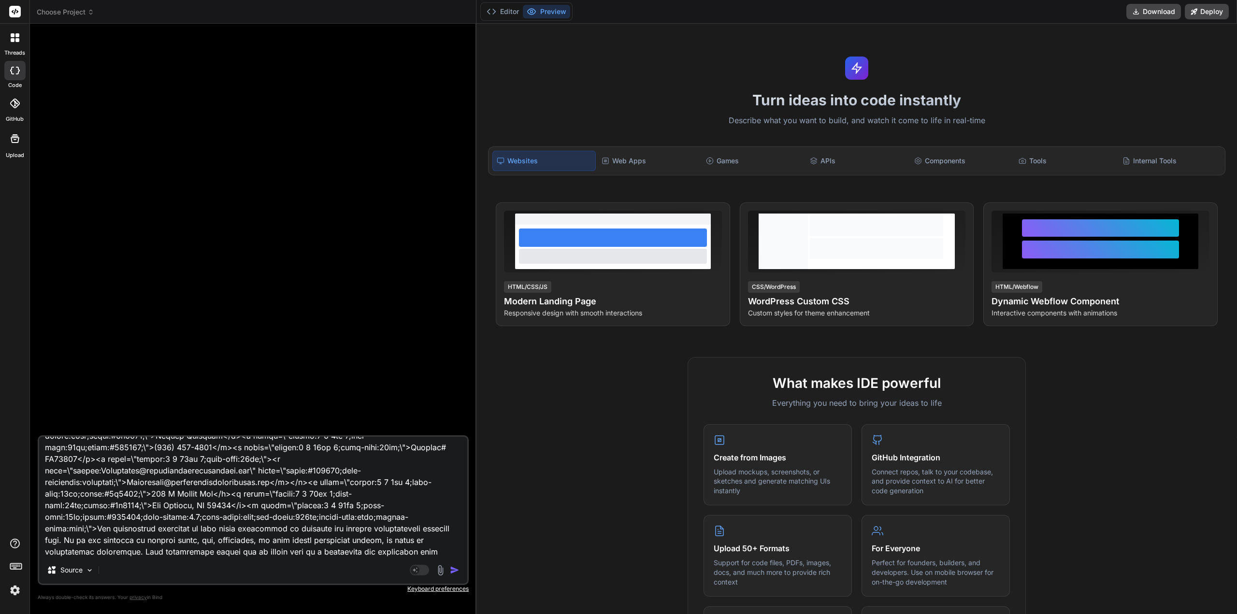
type textarea "please render this { "htmlSnippet": "<!DOCTYPE html><html lang=\"en\"><head><me…"
click at [451, 568] on img "button" at bounding box center [455, 570] width 10 height 10
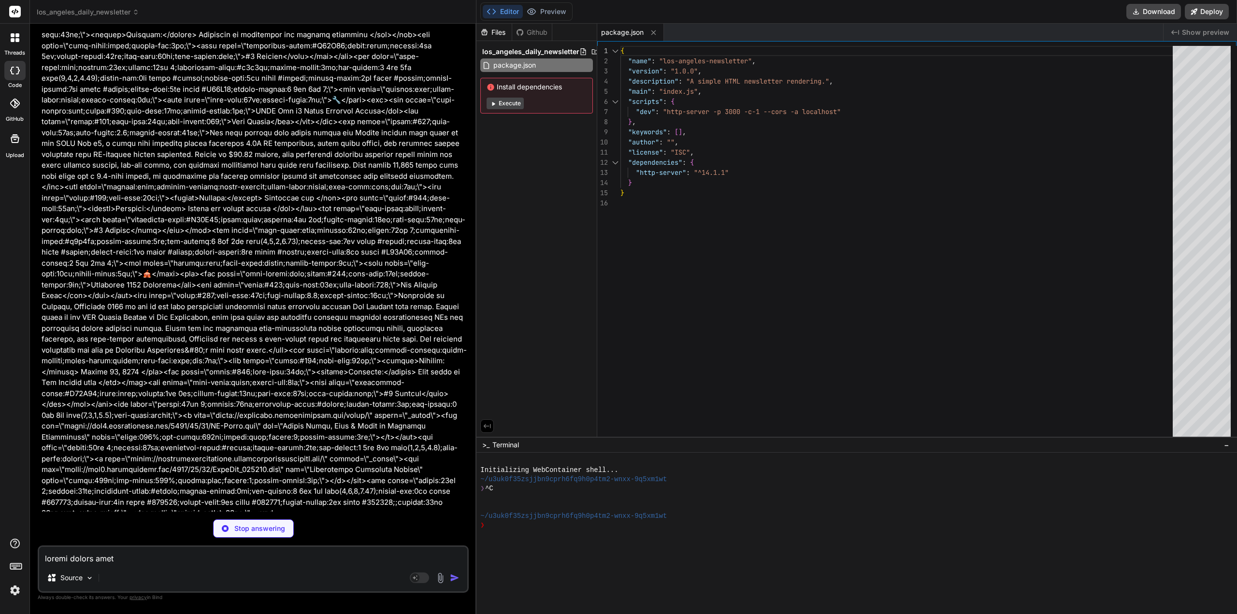
scroll to position [3929, 0]
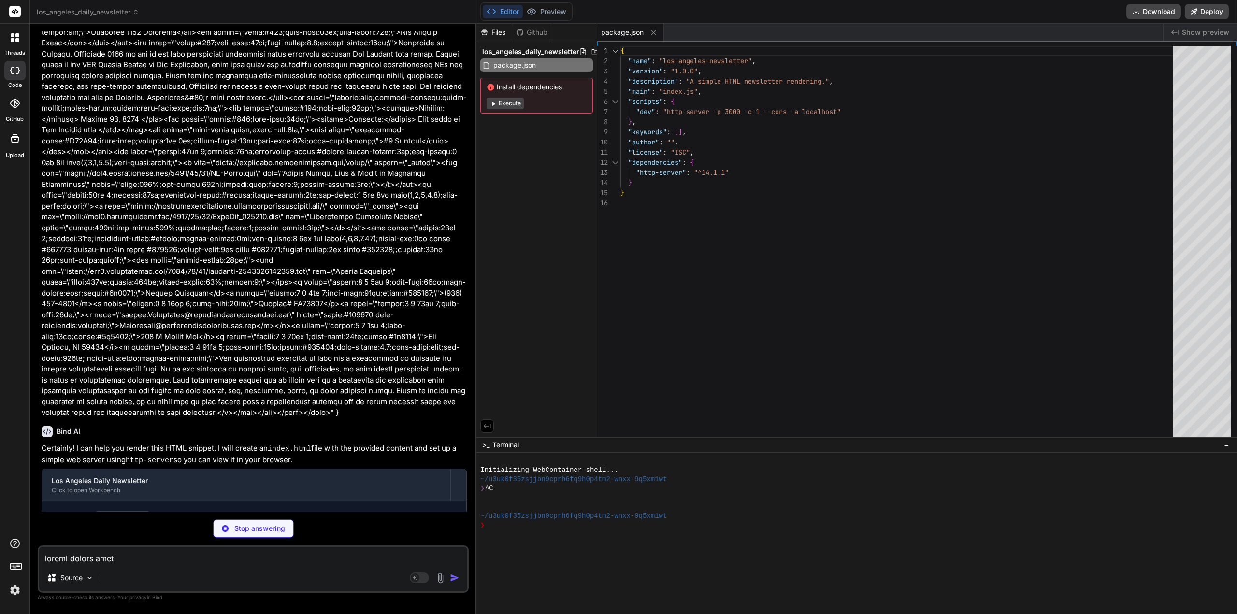
type textarea "x"
type textarea "e legal, tax, accounting, or real estate investment advice, or serve as profess…"
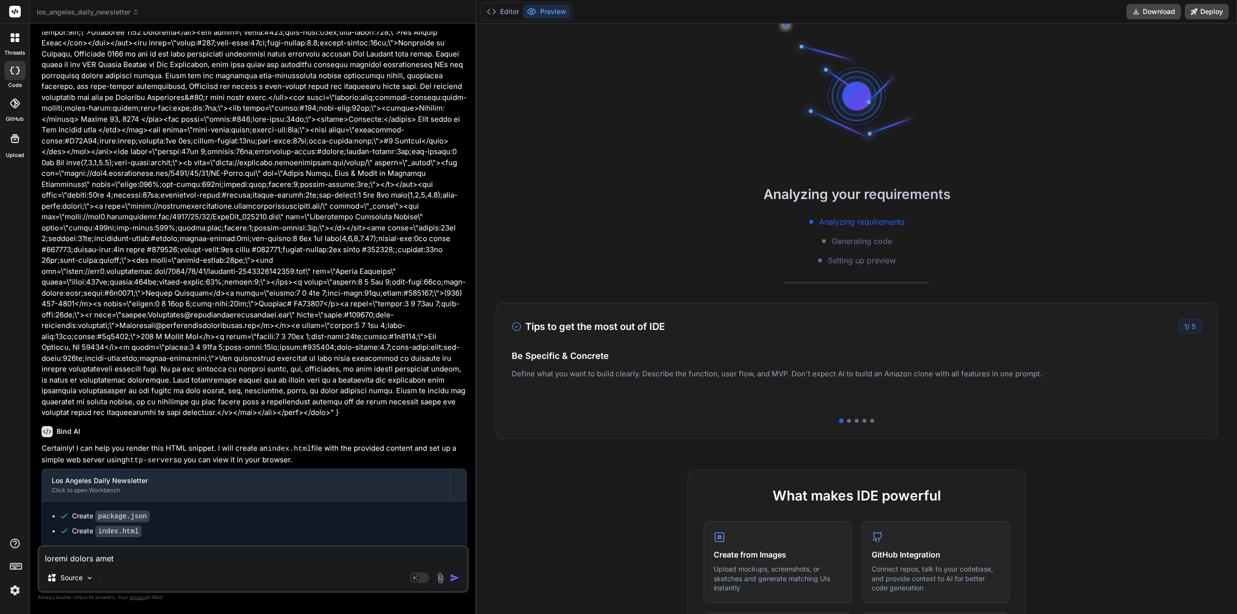
type textarea "x"
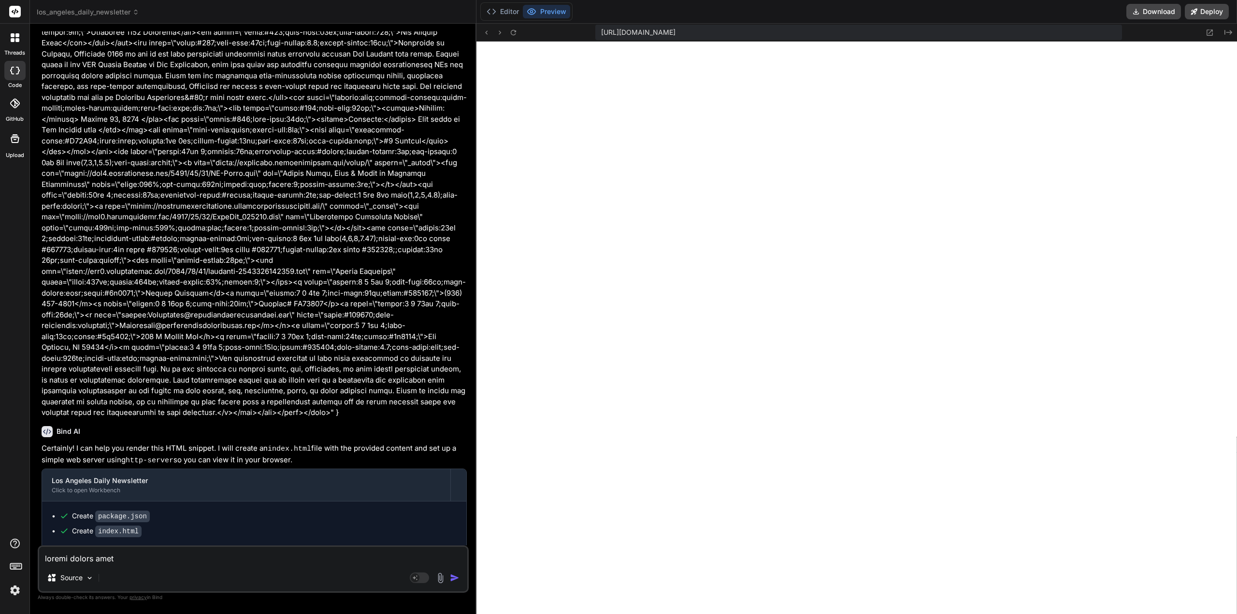
scroll to position [367, 0]
click at [158, 561] on textarea at bounding box center [253, 555] width 428 height 17
type textarea "r"
type textarea "x"
type textarea "re"
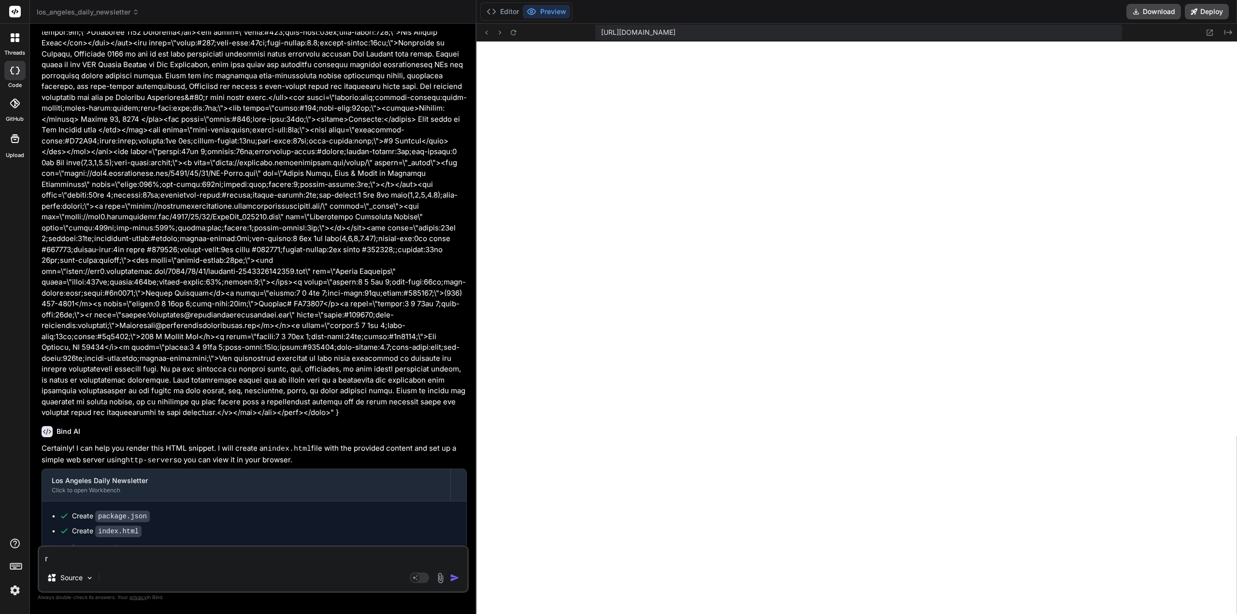
type textarea "x"
type textarea "red"
type textarea "x"
type textarea "redn"
type textarea "x"
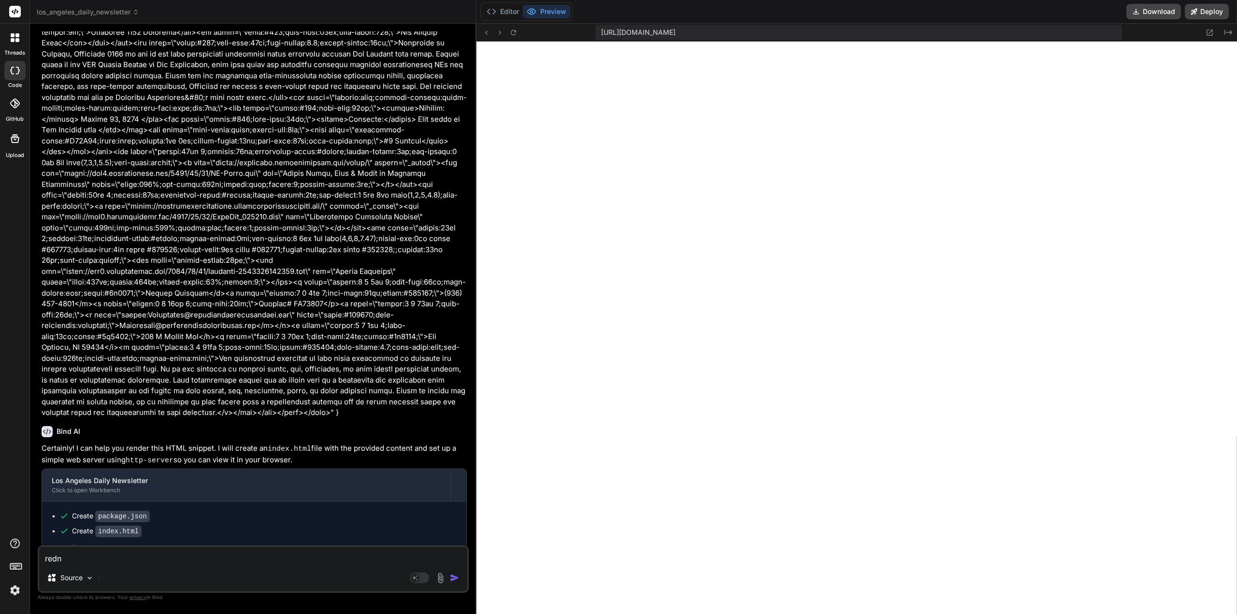
type textarea "redne"
type textarea "x"
type textarea "redner"
type textarea "x"
type textarea "redne"
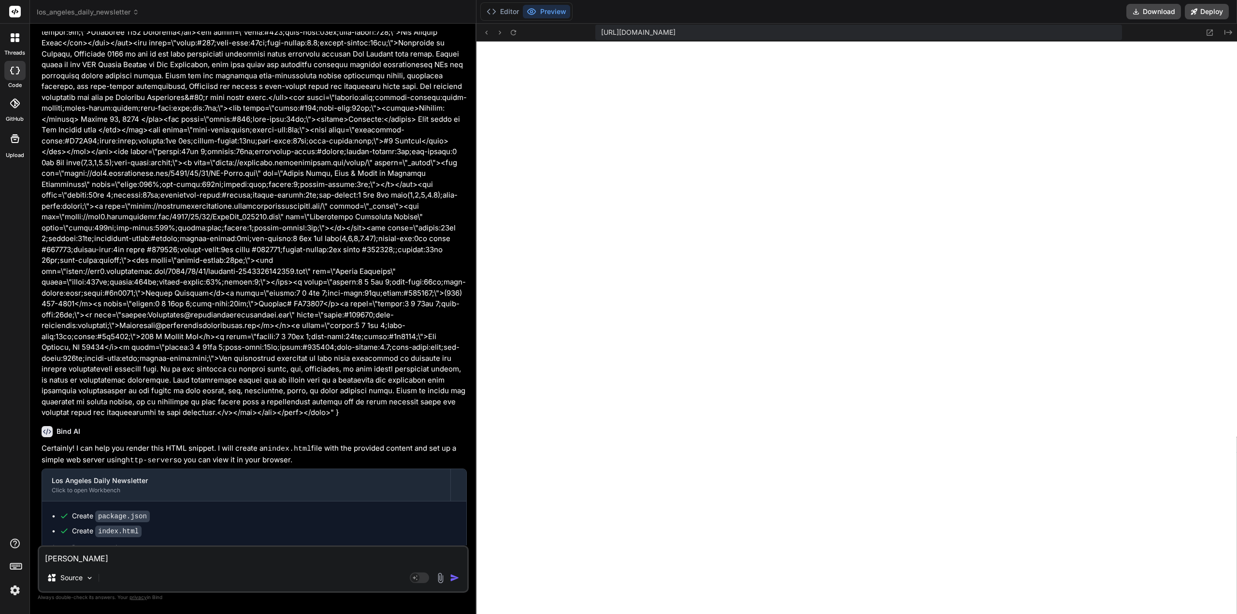
type textarea "x"
type textarea "redn"
type textarea "x"
type textarea "red"
type textarea "x"
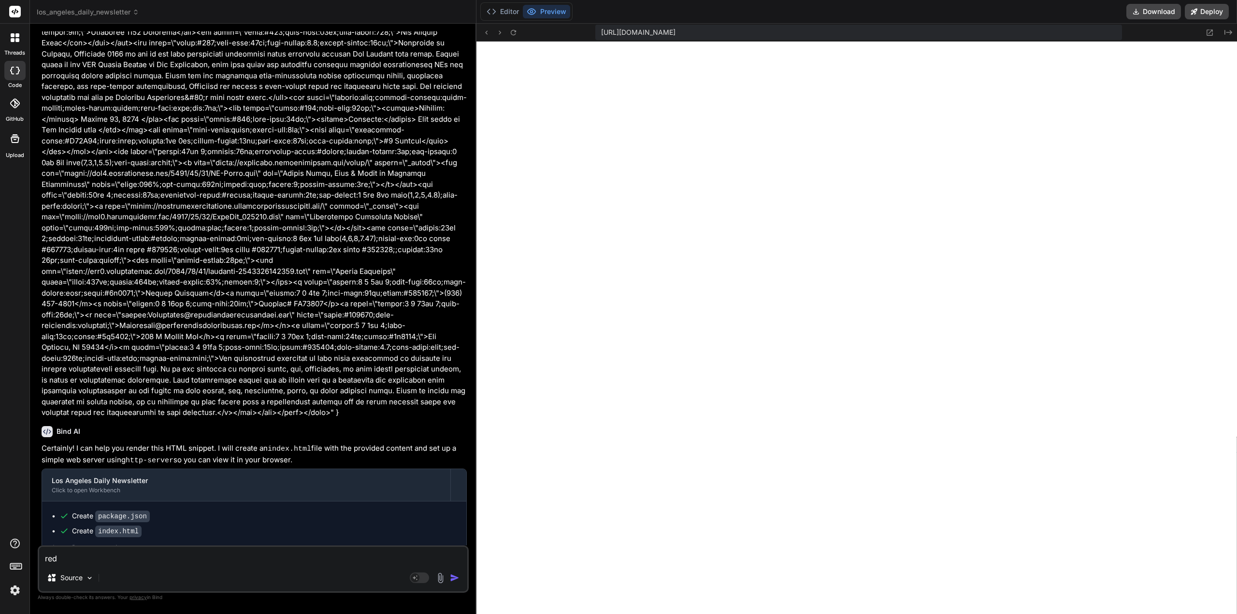
type textarea "re"
type textarea "x"
type textarea "ren"
type textarea "x"
type textarea "rend"
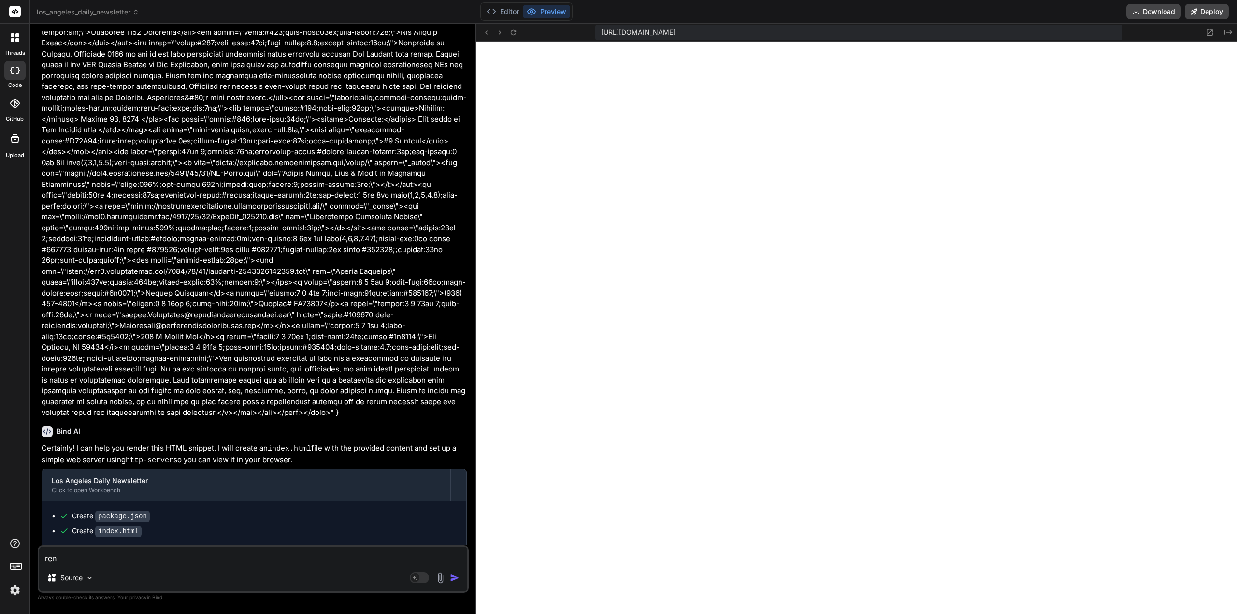
type textarea "x"
type textarea "rende"
type textarea "x"
type textarea "render"
type textarea "x"
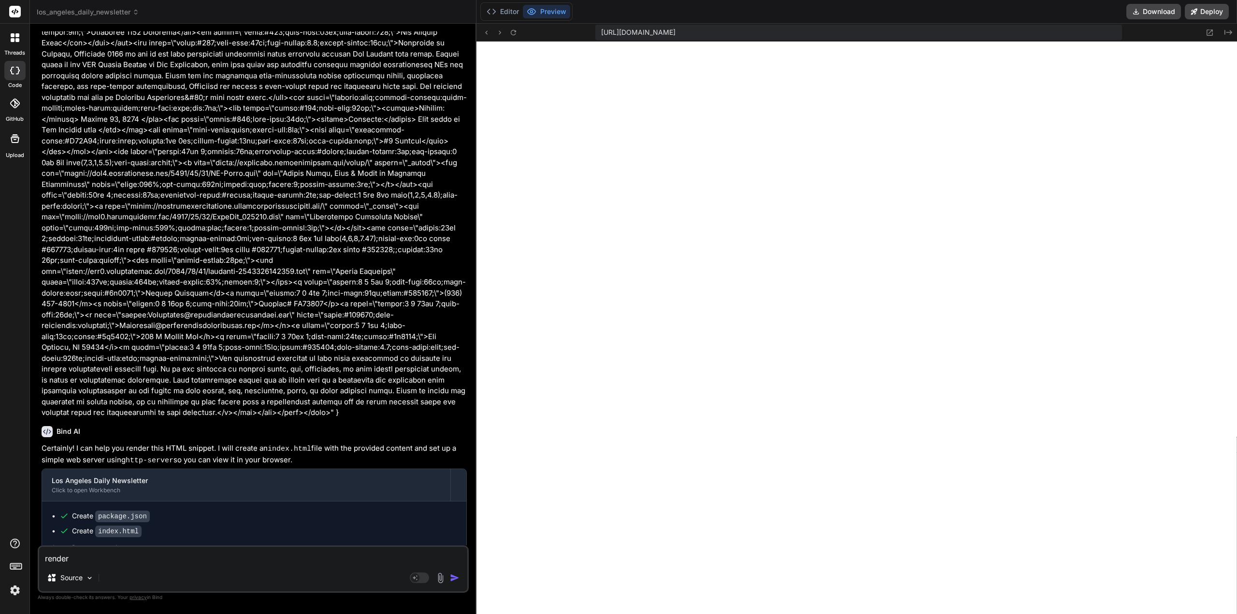
type textarea "render"
type textarea "x"
type textarea "render t"
type textarea "x"
type textarea "render th"
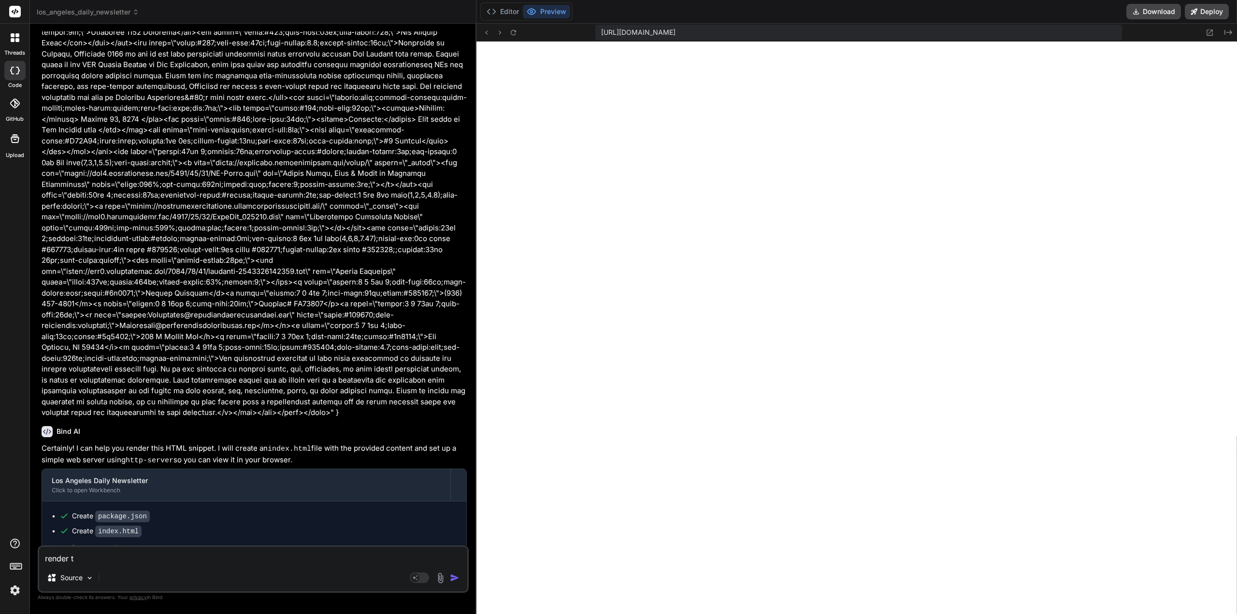
type textarea "x"
type textarea "render the"
type textarea "x"
type textarea "render thei"
type textarea "x"
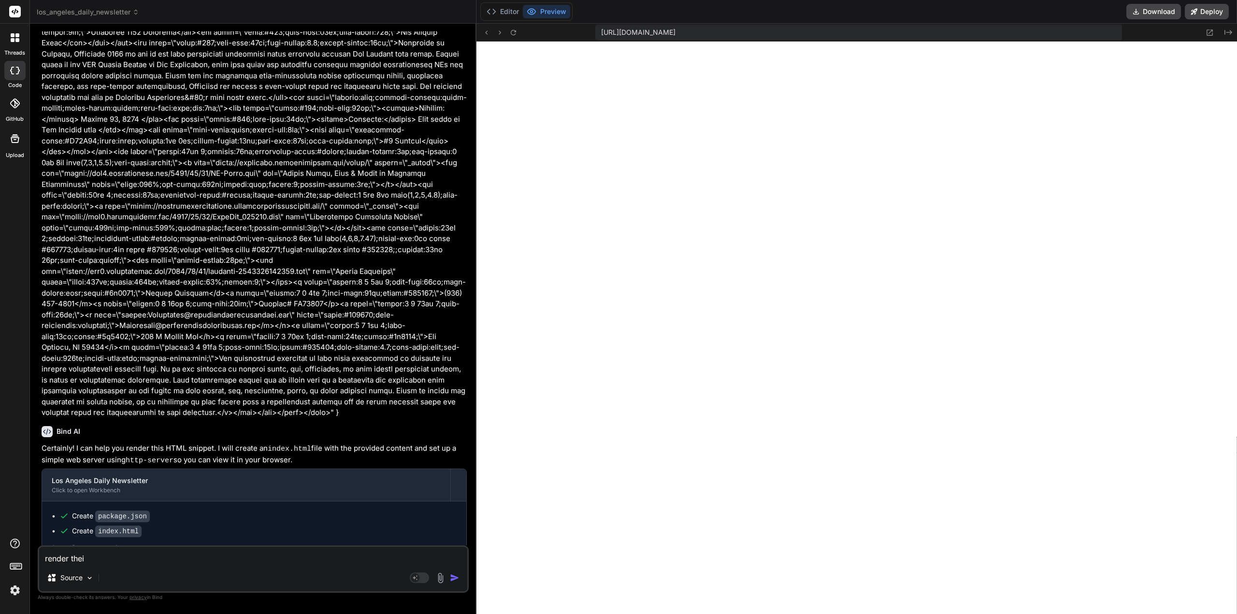
type textarea "render the"
type textarea "x"
type textarea "render th"
type textarea "x"
type textarea "render thi"
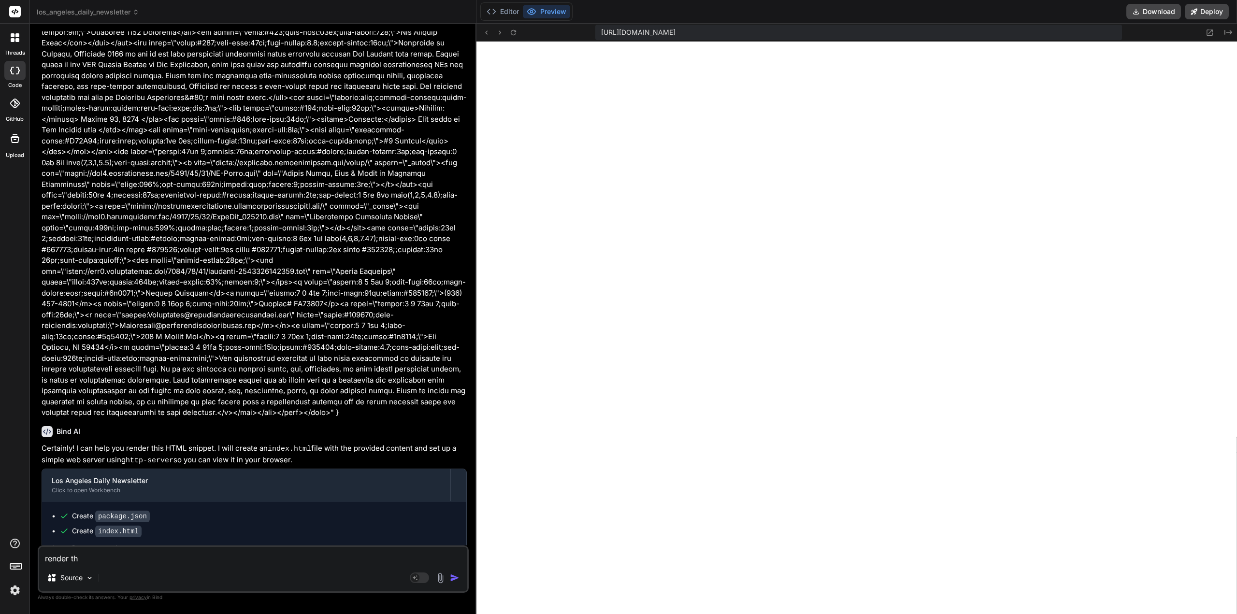
type textarea "x"
type textarea "render this"
type textarea "x"
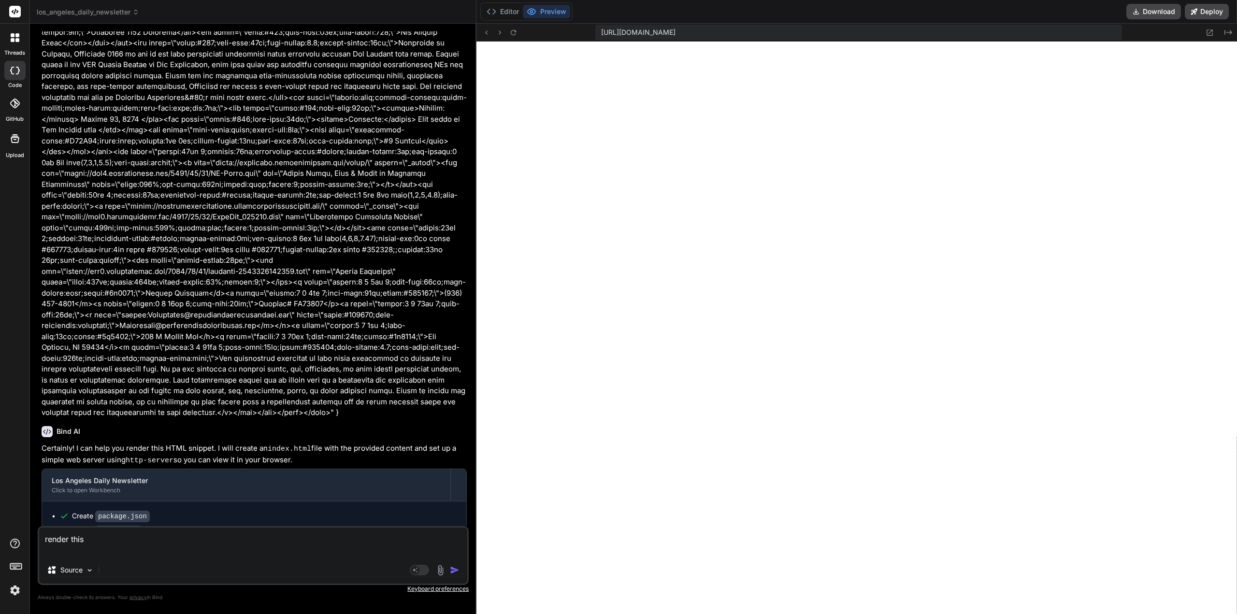
type textarea "render this"
type textarea "x"
paste textarea "export const code = async (inputs) => { // UPDATED: This email rendering step n…"
type textarea "render this export const code = async (inputs) => { // UPDATED: This email rend…"
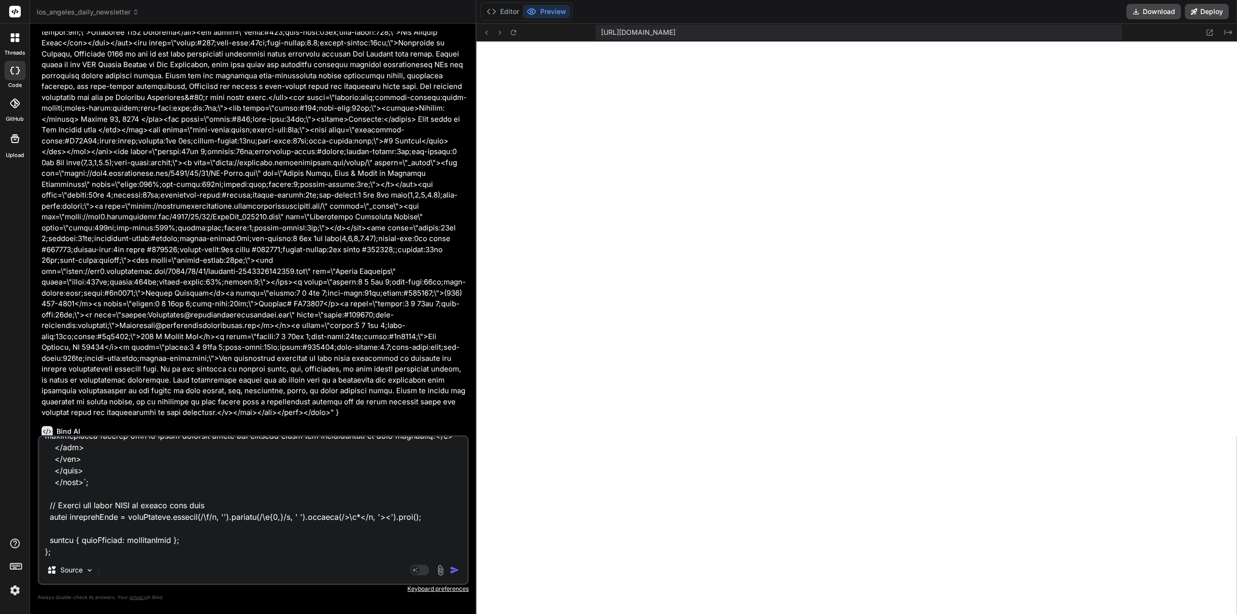
scroll to position [6090, 0]
type textarea "x"
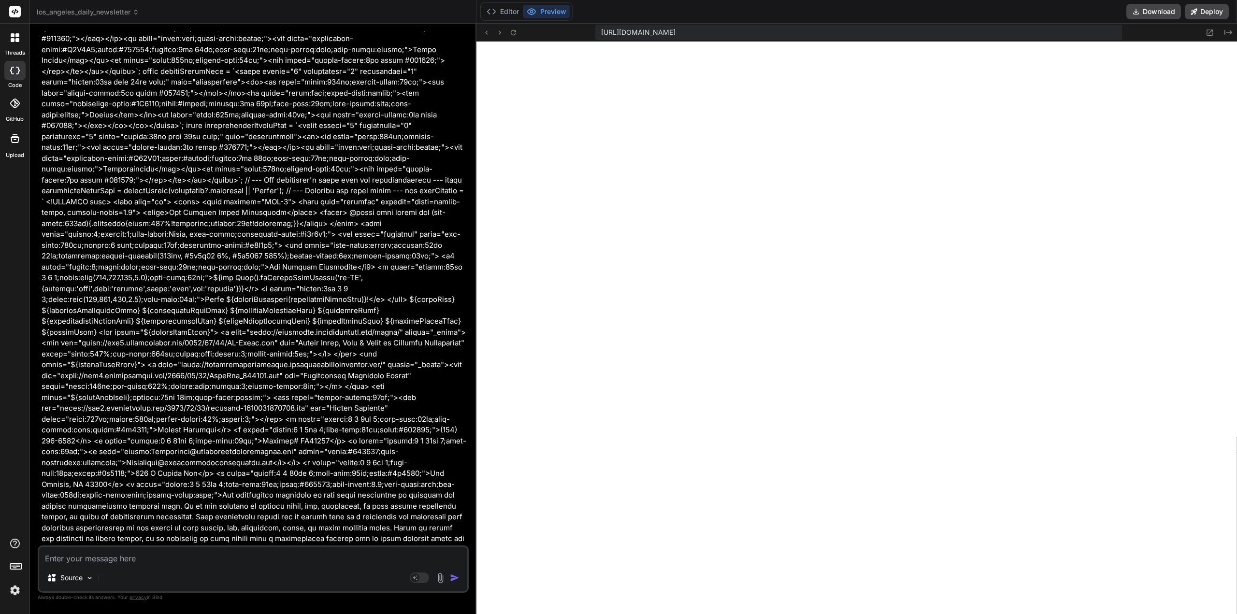
scroll to position [6617, 0]
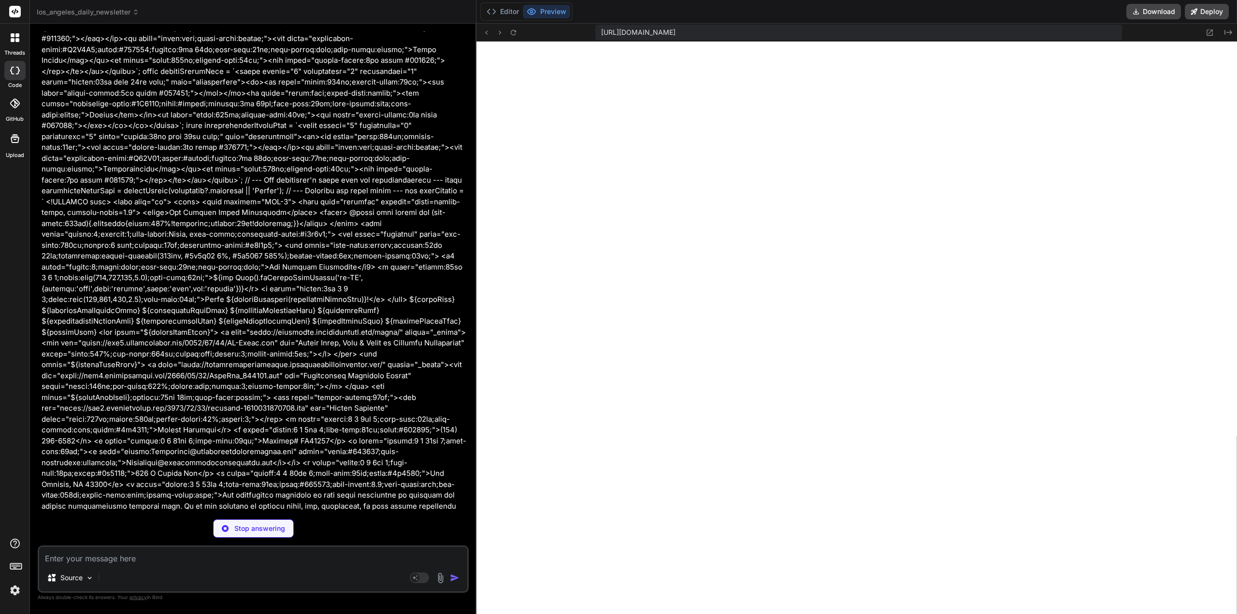
type textarea "x"
type textarea ""license": "ISC", "dependencies": { "http-server": "^14.1.1" } }"
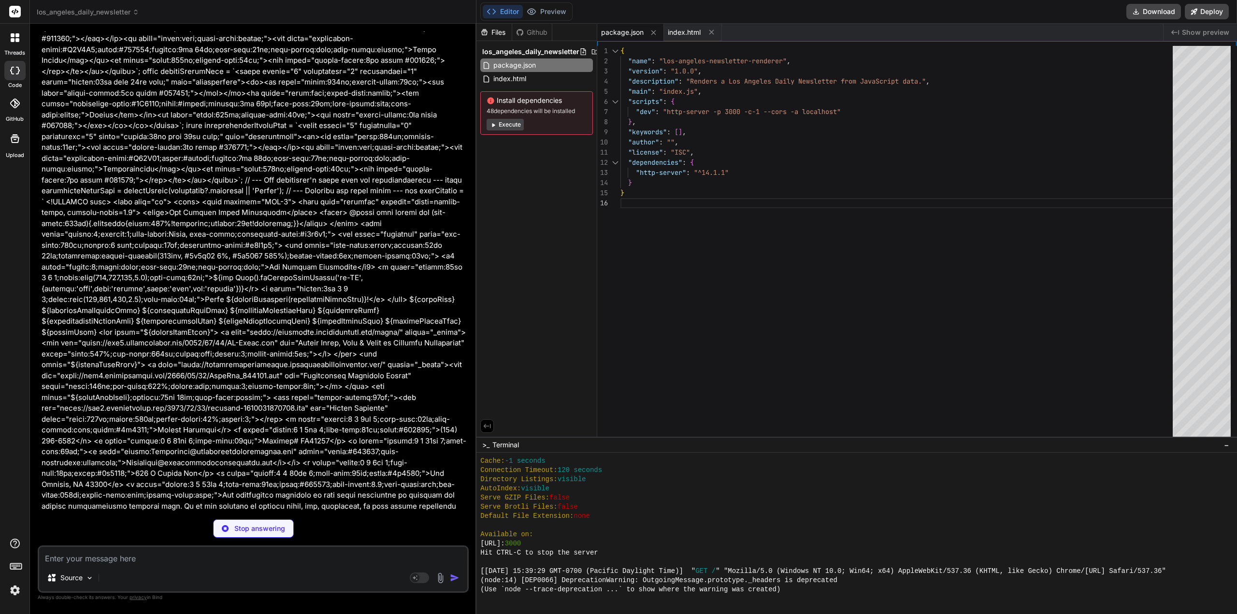
type textarea "x"
type textarea "</style> </head> <body> <div id="newsletter-container"> <!-- Newsletter content…"
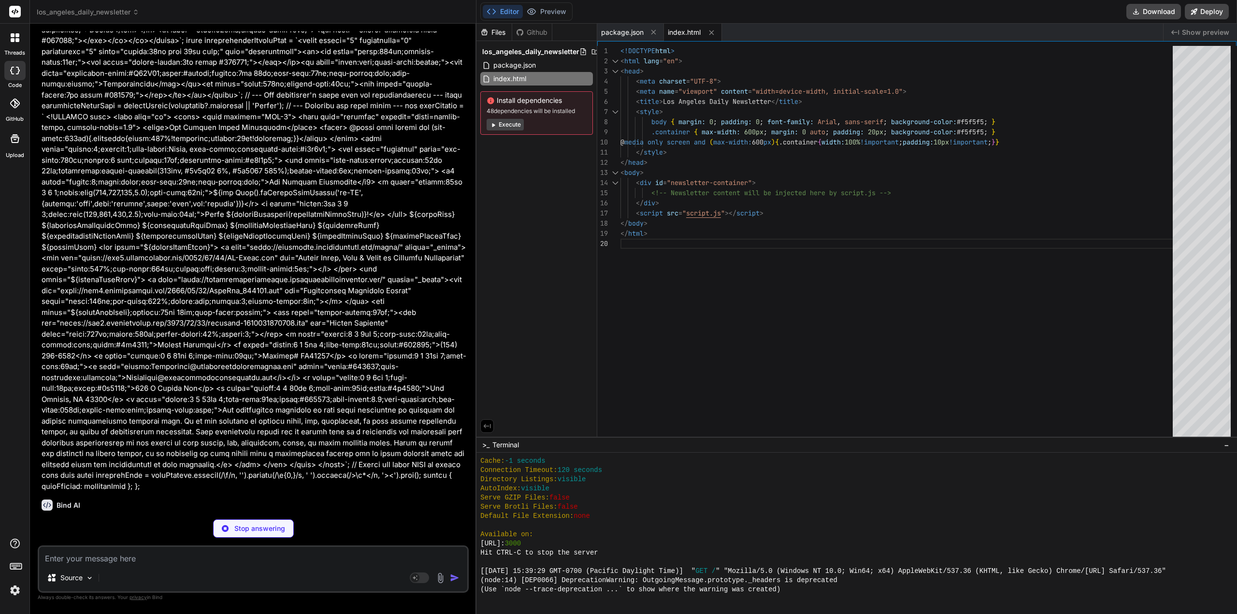
scroll to position [6735, 0]
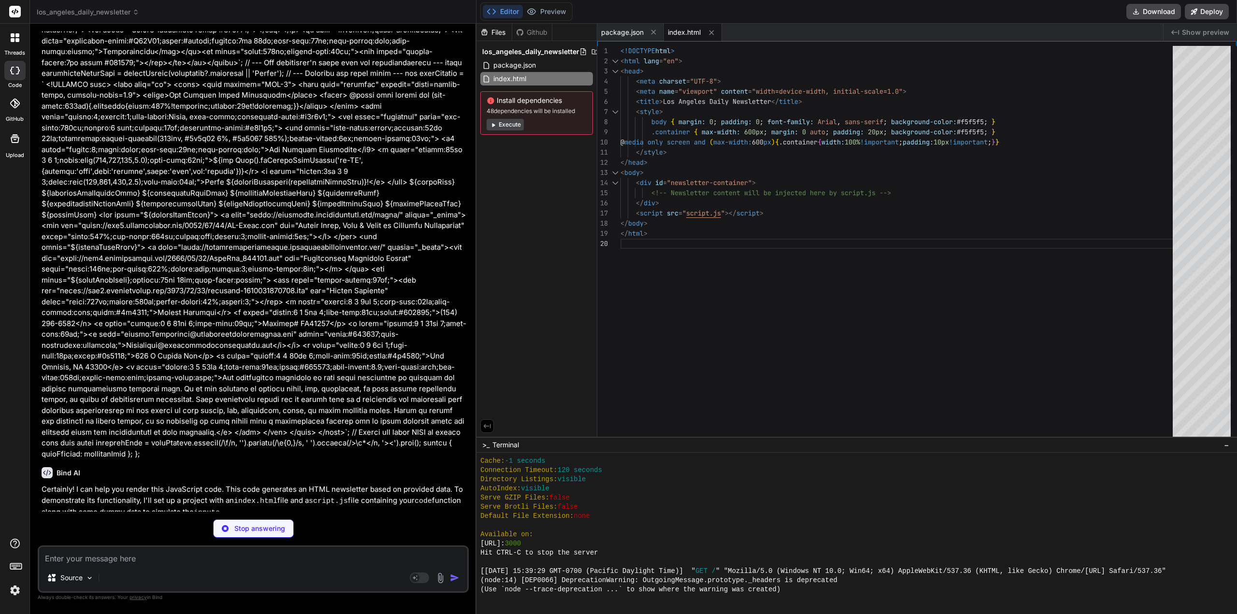
type textarea "x"
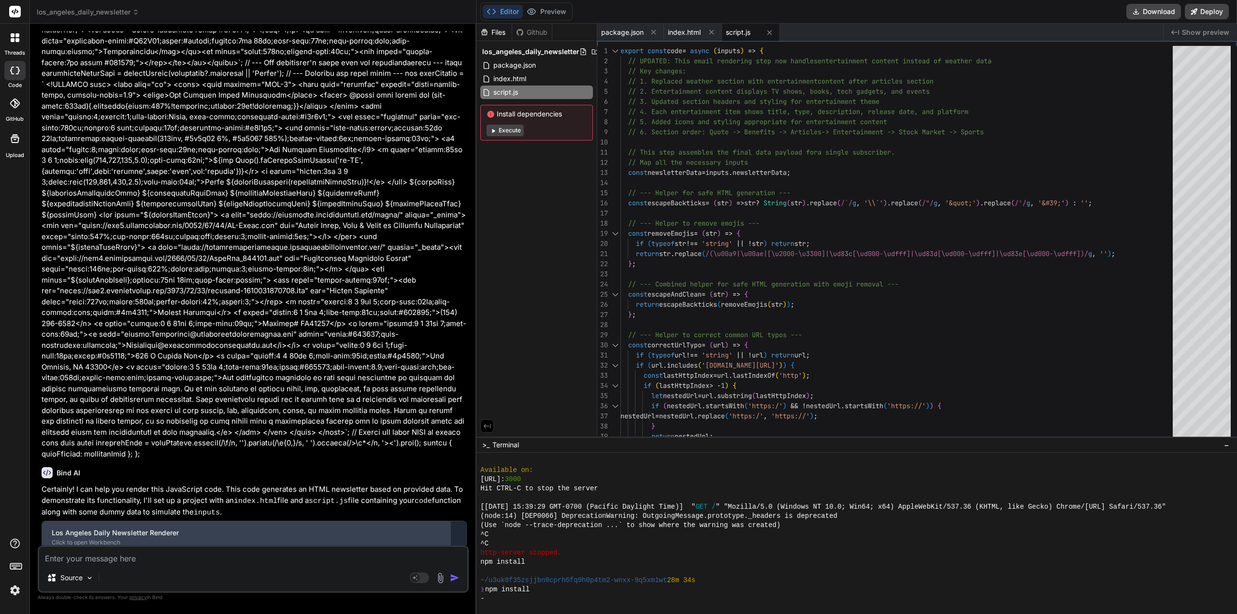
scroll to position [496, 0]
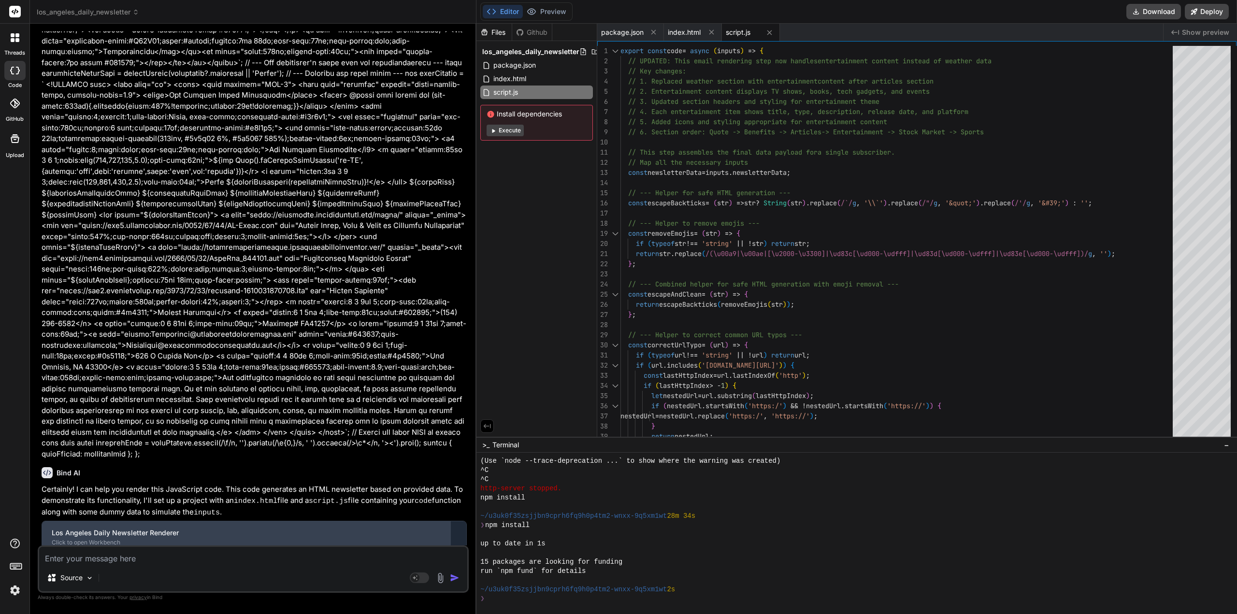
type textarea "x"
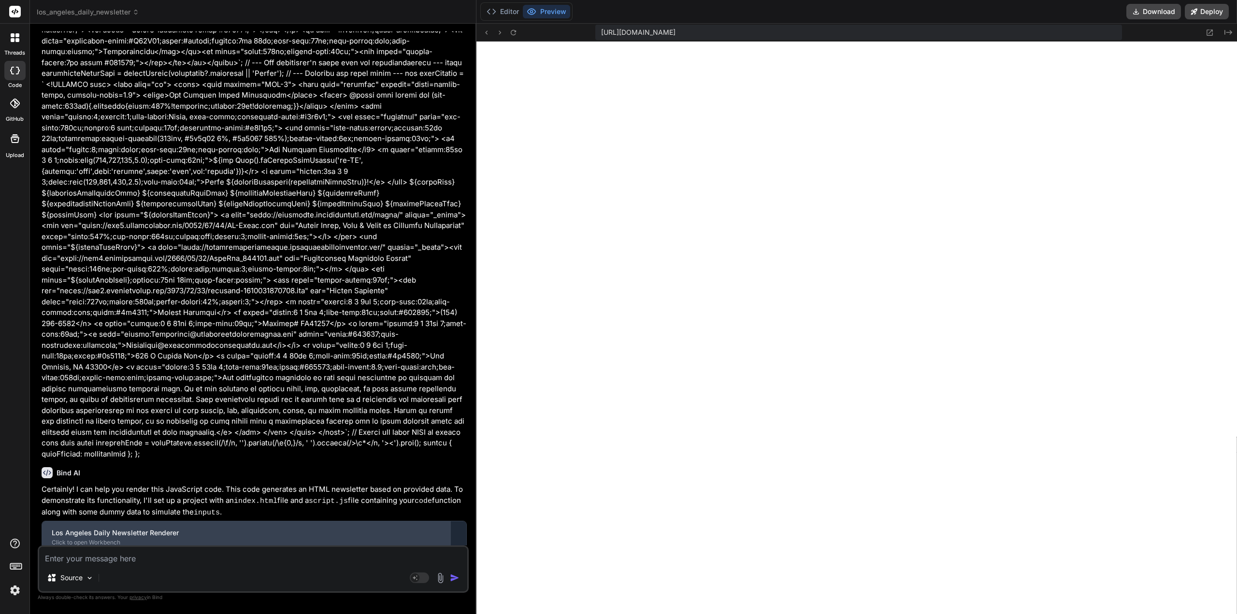
scroll to position [845, 0]
click at [220, 562] on textarea at bounding box center [253, 555] width 428 height 17
type textarea "i"
type textarea "x"
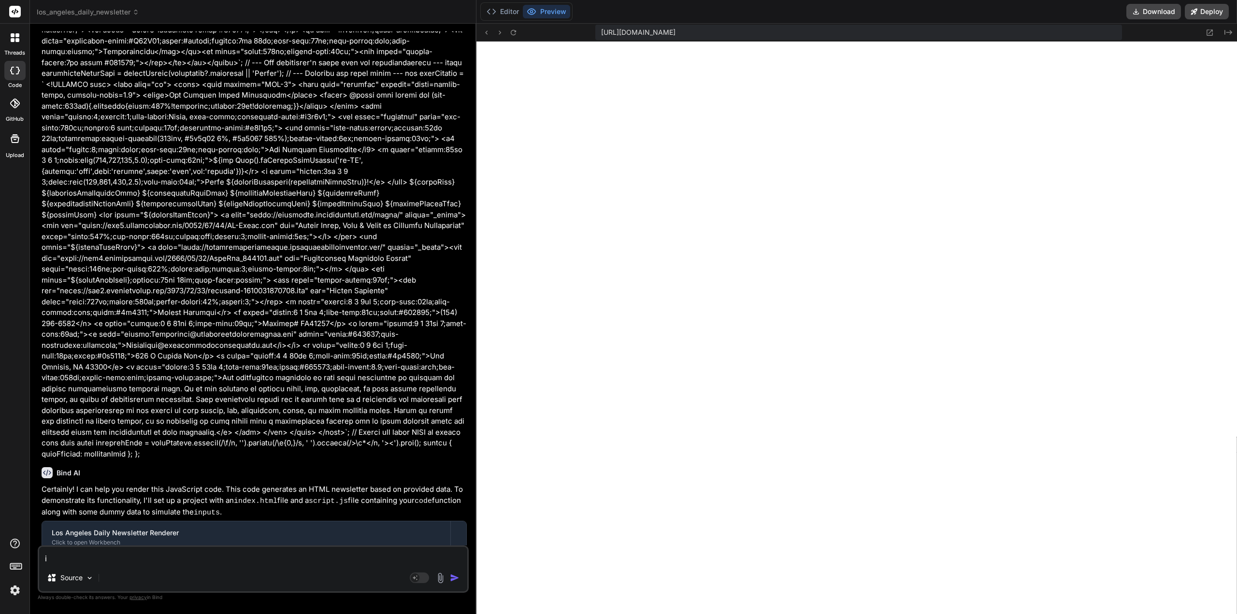
type textarea "i"
type textarea "x"
type textarea "i d"
type textarea "x"
type textarea "i do"
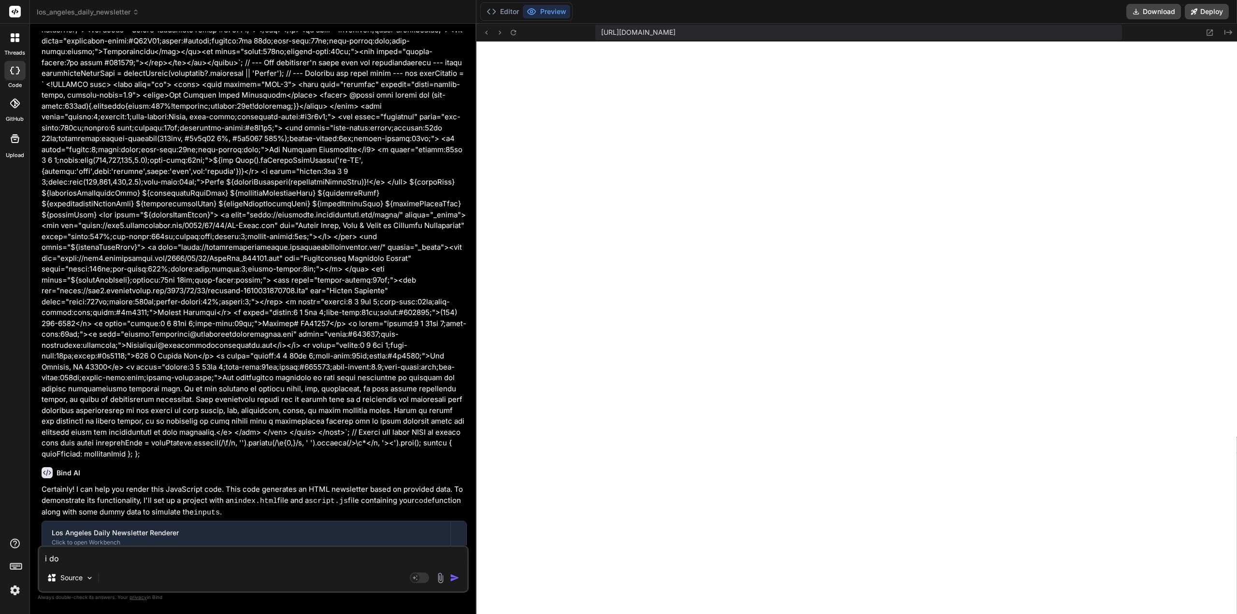
type textarea "x"
type textarea "i don"
type textarea "x"
type textarea "i dont"
type textarea "x"
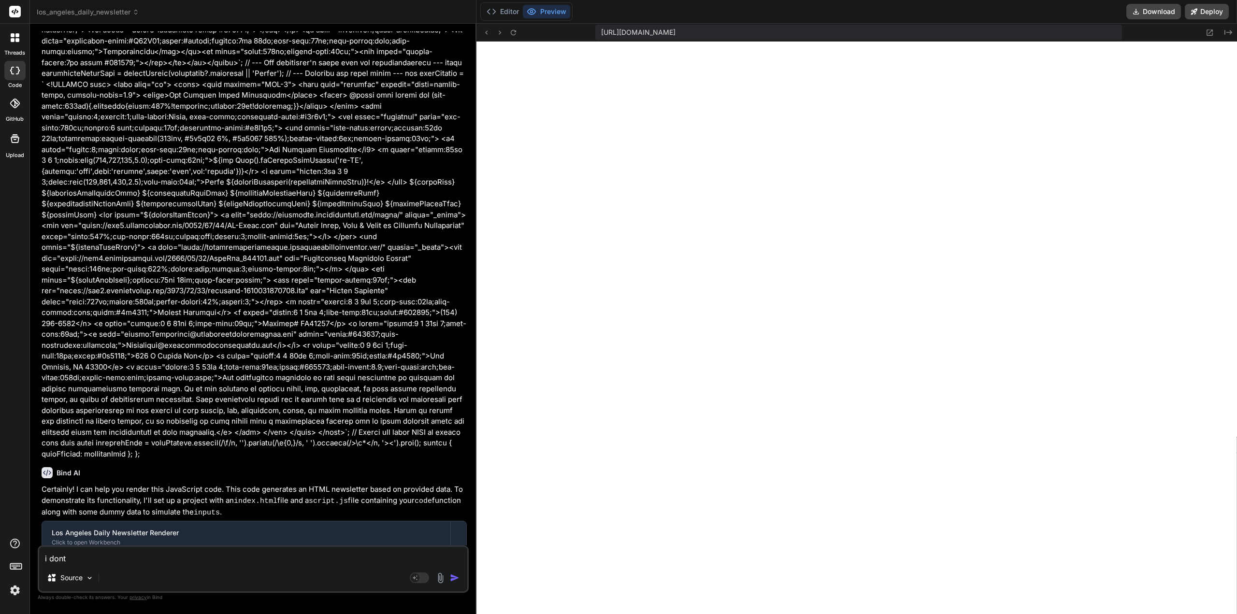
type textarea "i dont"
type textarea "x"
type textarea "i dont s"
type textarea "x"
type textarea "i dont se"
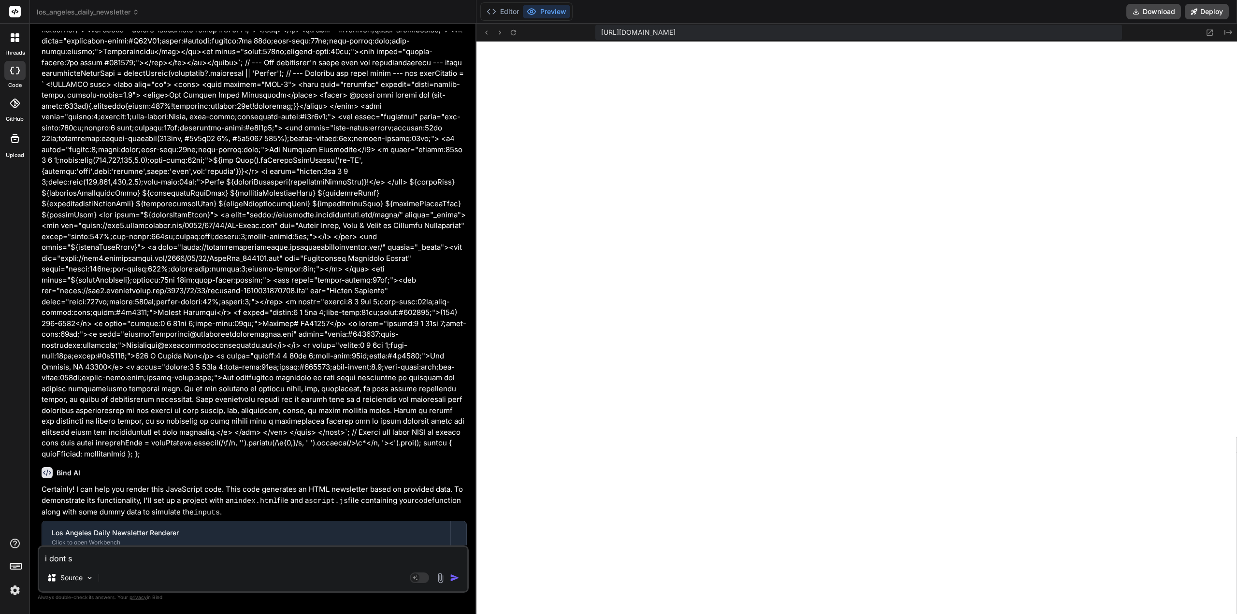
type textarea "x"
type textarea "i dont see"
type textarea "x"
type textarea "i dont see"
type textarea "x"
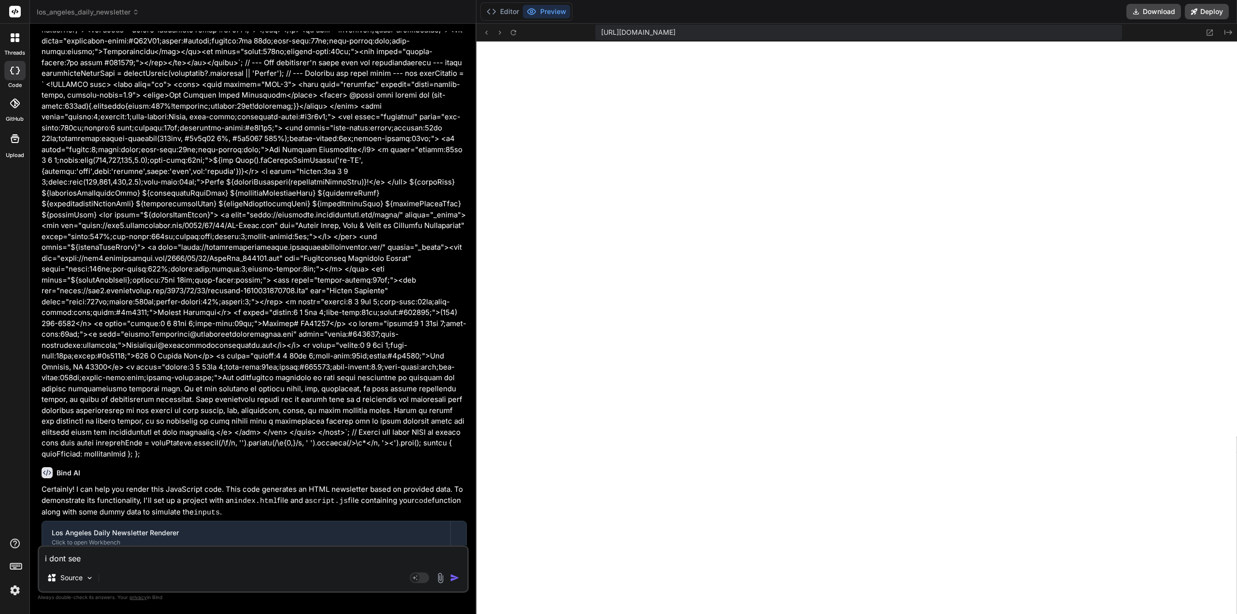
type textarea "i dont see a"
type textarea "x"
type textarea "i dont see an"
type textarea "x"
type textarea "i dont see ant"
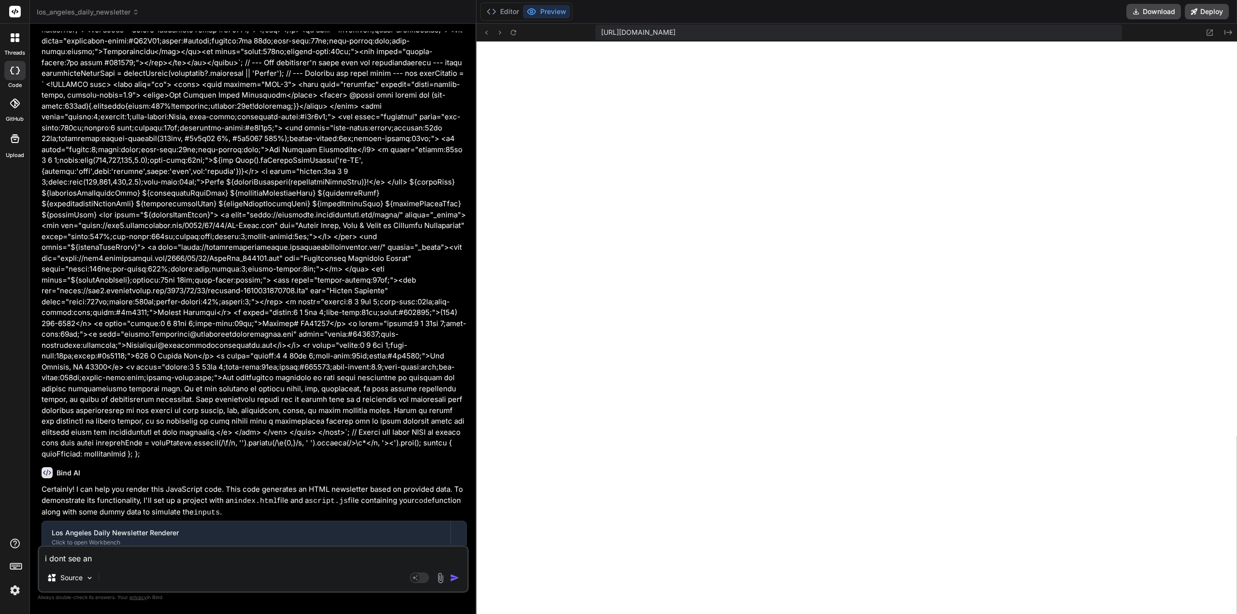
type textarea "x"
type textarea "i dont see anty"
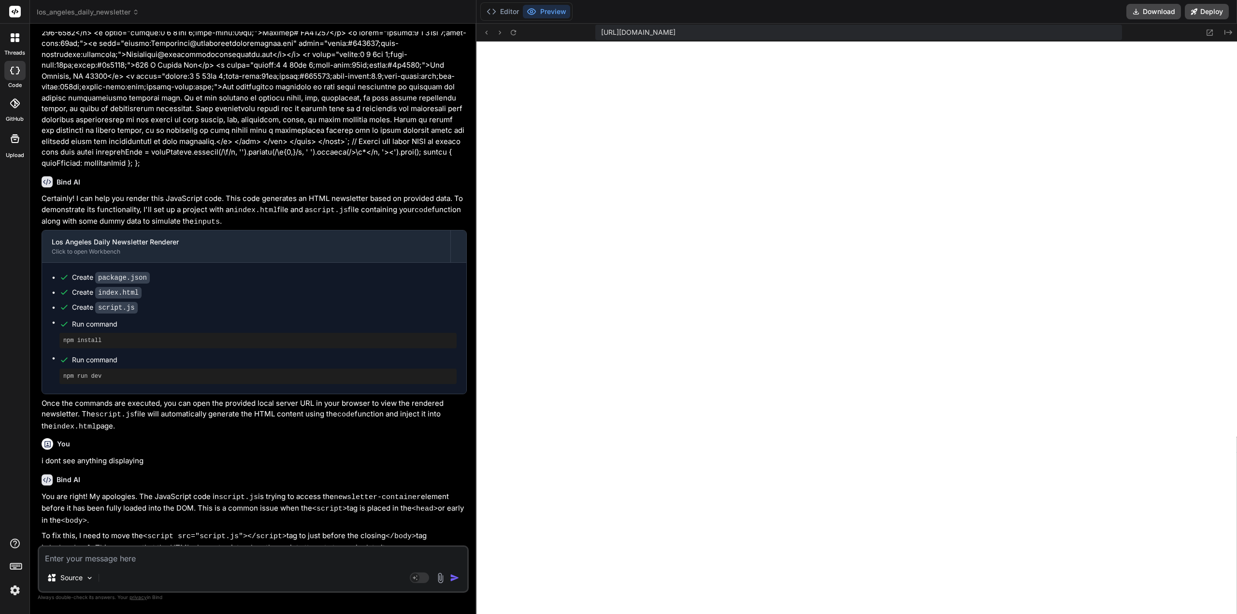
scroll to position [7058, 0]
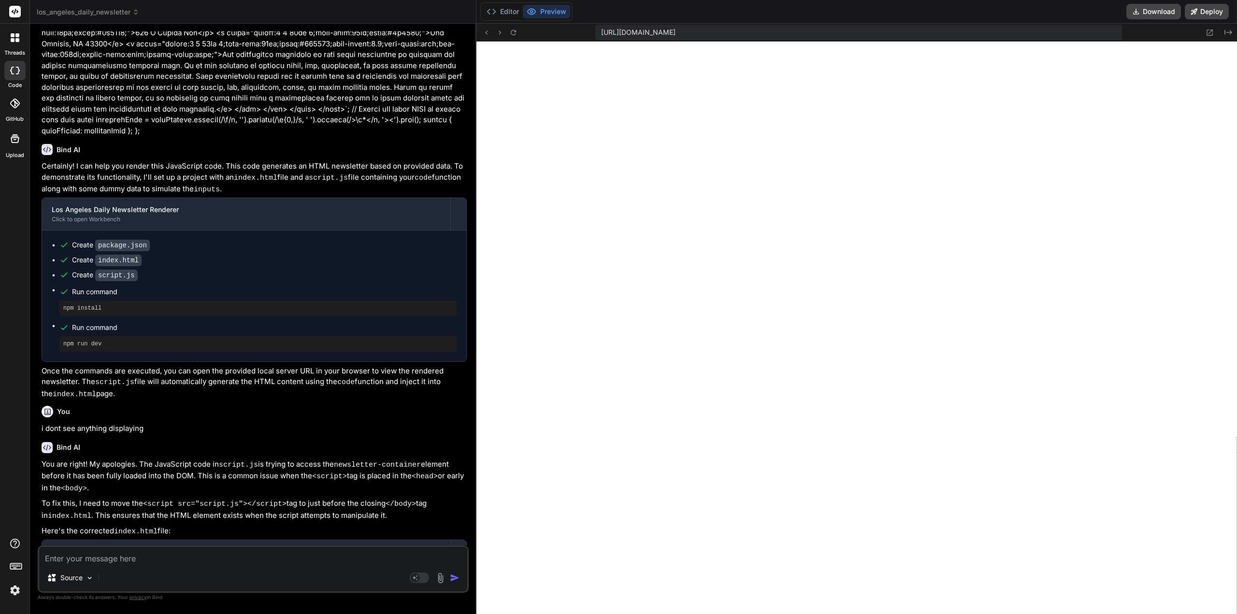
click at [217, 561] on textarea at bounding box center [253, 555] width 428 height 17
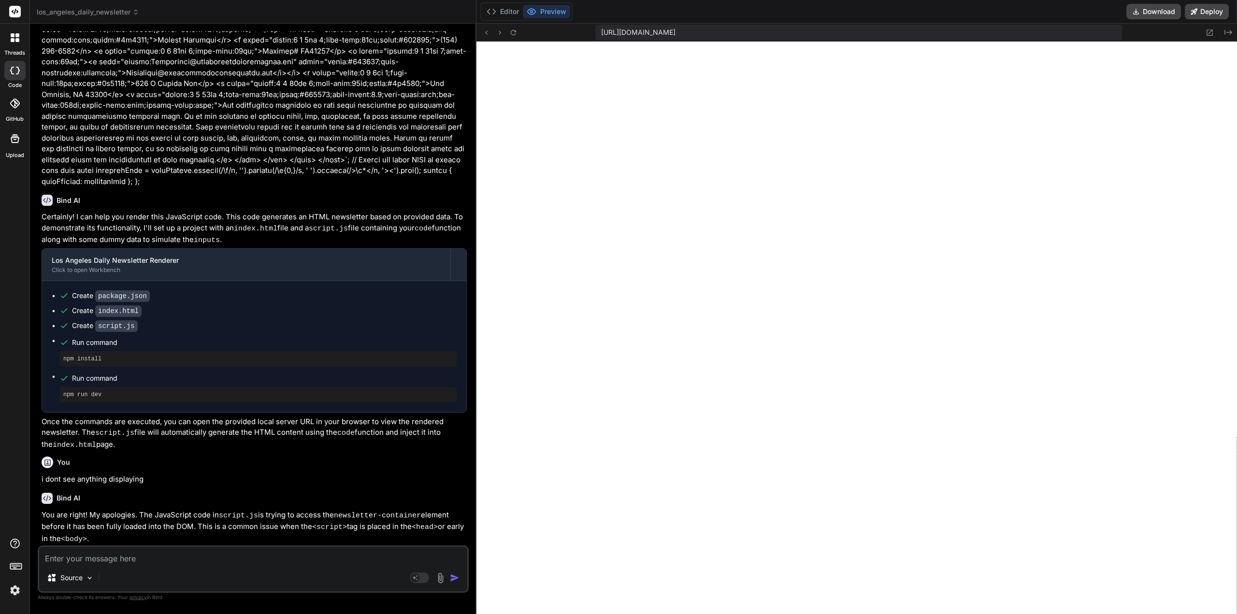
scroll to position [7059, 0]
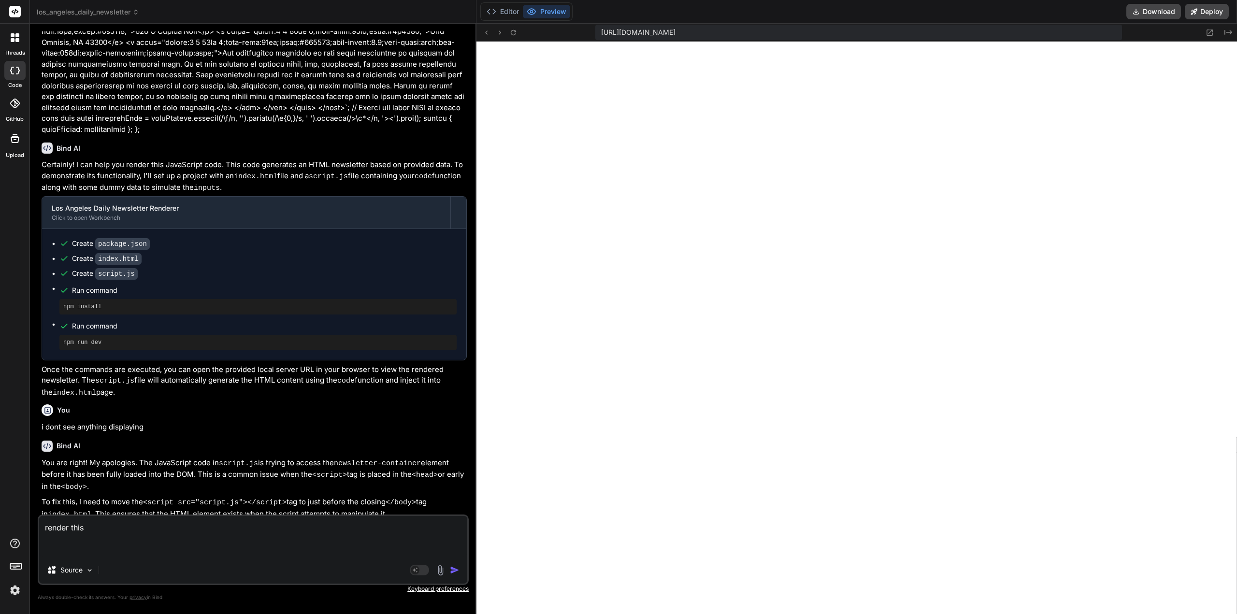
paste textarea "{ "htmlSnippet": "<!DOCTYPE html><html lang=\"en\"><head><meta charset=\"UTF-8\…"
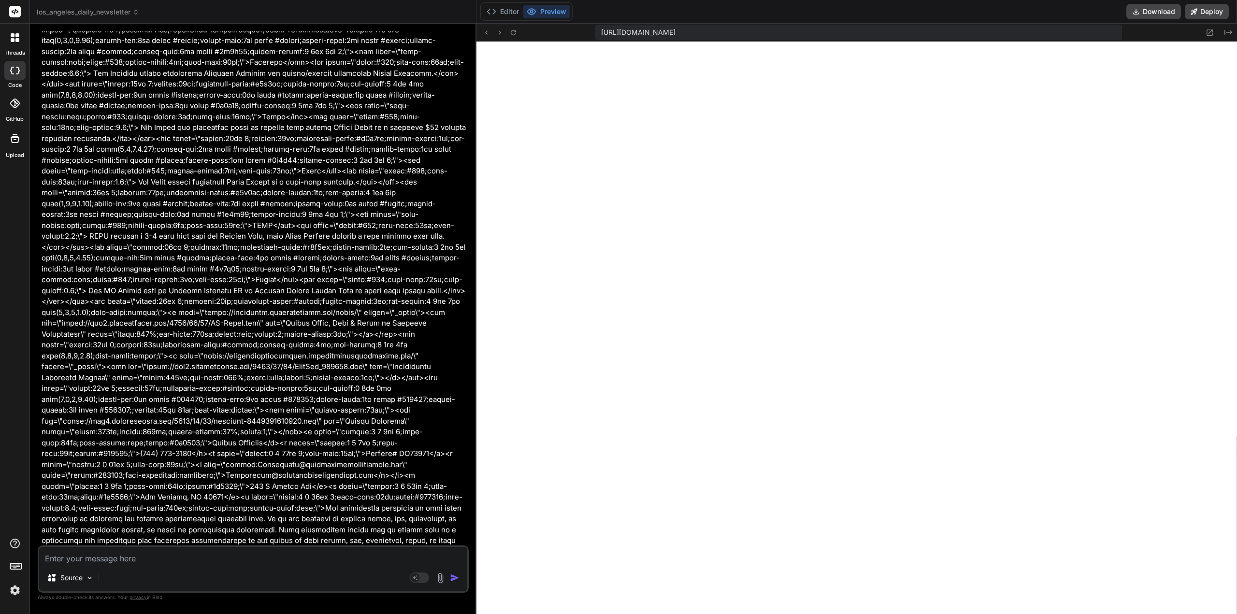
scroll to position [1974, 0]
click at [116, 564] on div "Source Agent Mode. When this toggle is activated, AI automatically makes decisi…" at bounding box center [253, 569] width 431 height 47
click at [117, 563] on textarea at bounding box center [253, 555] width 428 height 17
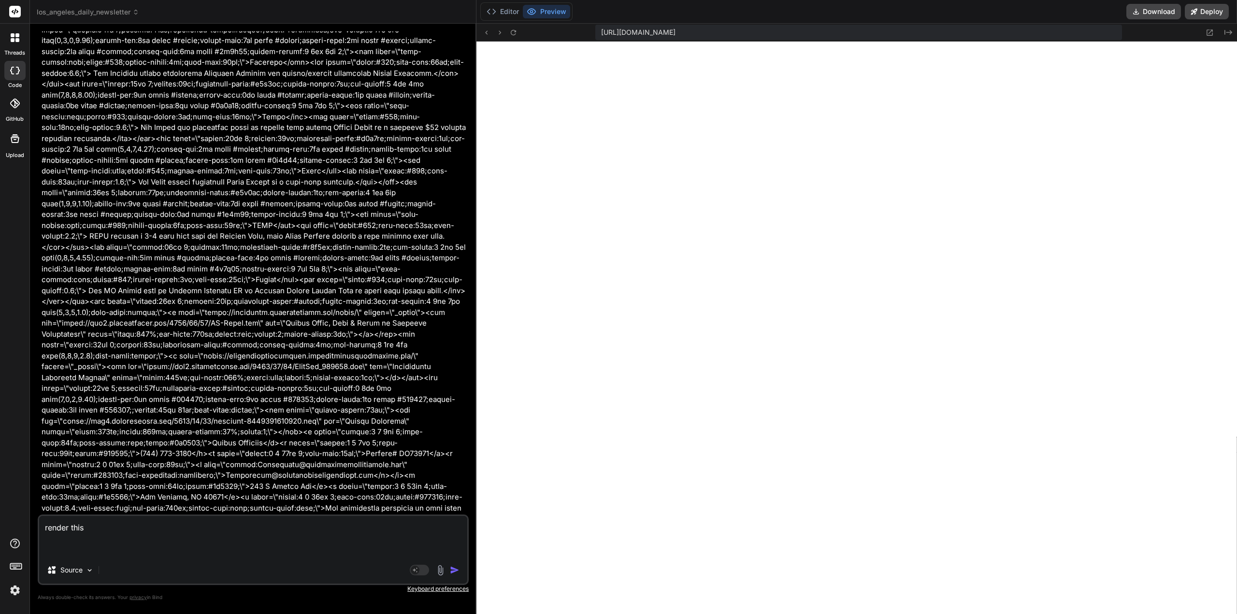
paste textarea "{ "htmlSnippet": "<!DOCTYPE html><html lang=\"en\"><head><meta charset=\"UTF-8\…"
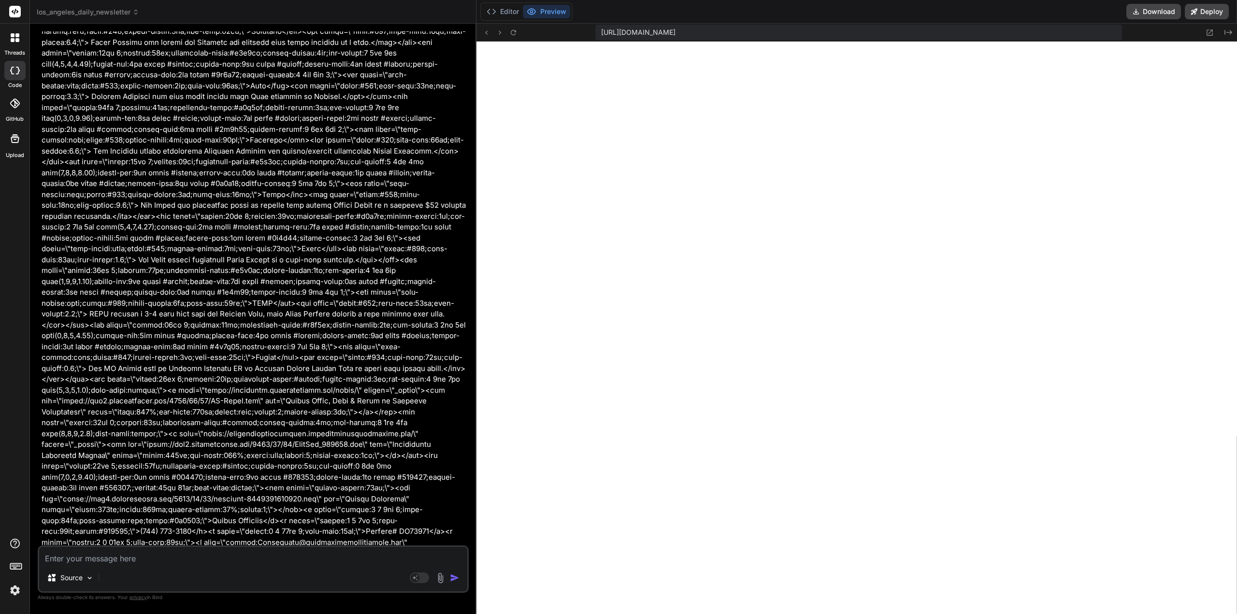
scroll to position [2433, 0]
click at [112, 550] on textarea at bounding box center [253, 555] width 428 height 17
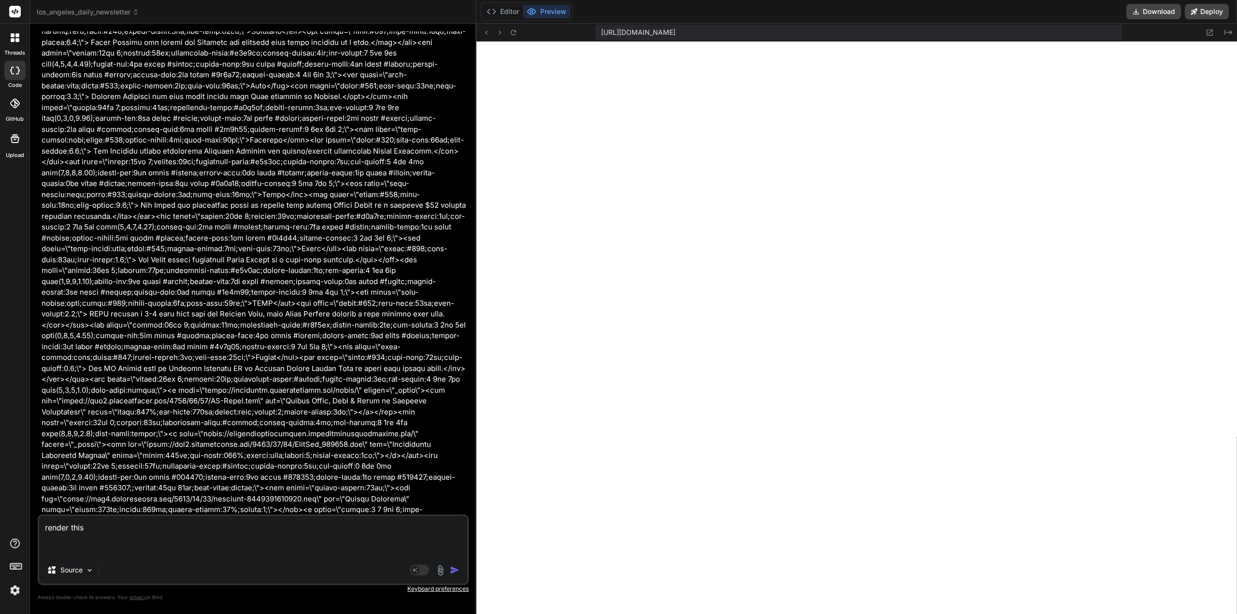
paste textarea "{ "htmlSnippet": "<!DOCTYPE html><html lang=\"en\"><head><meta charset=\"UTF-8\…"
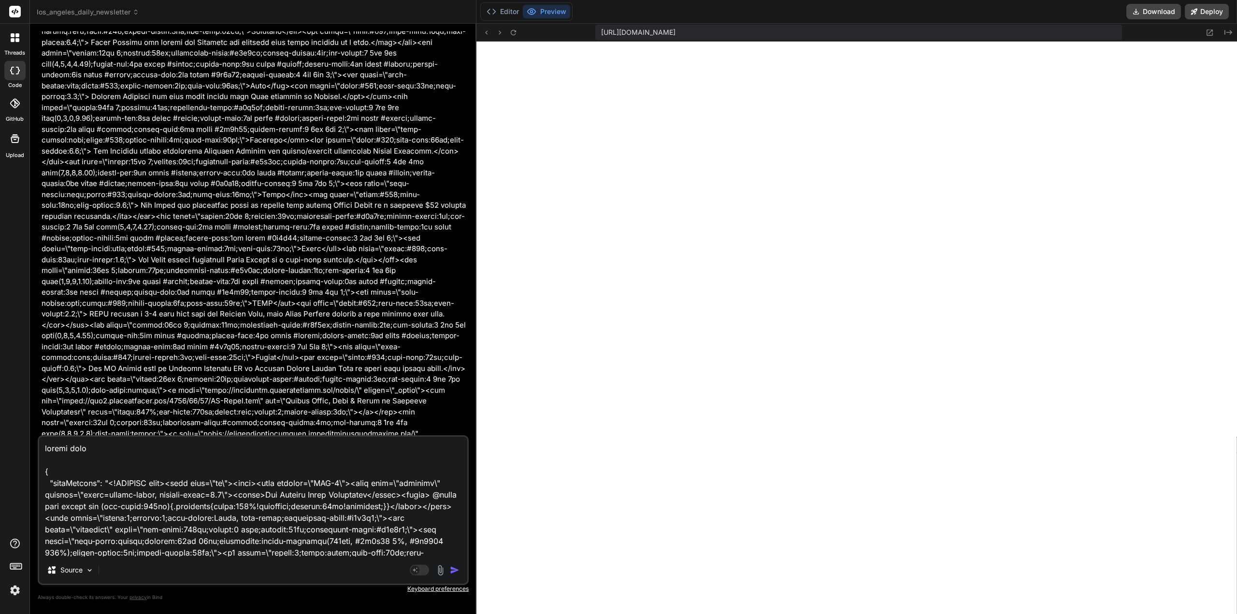
scroll to position [2923, 0]
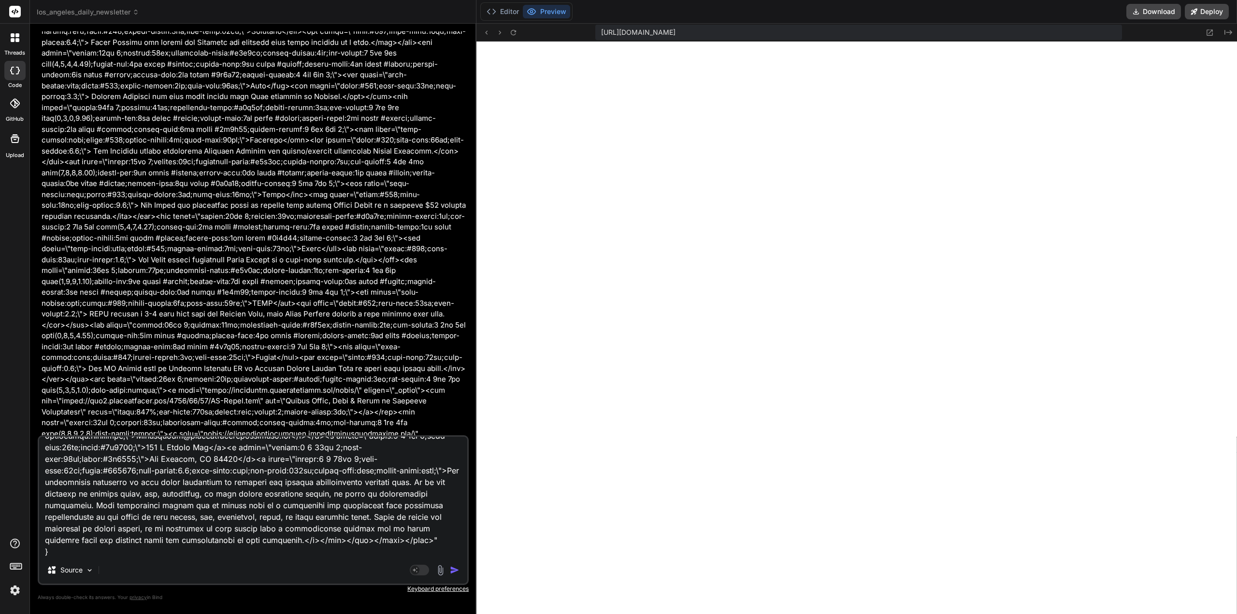
click at [451, 573] on img "button" at bounding box center [455, 570] width 10 height 10
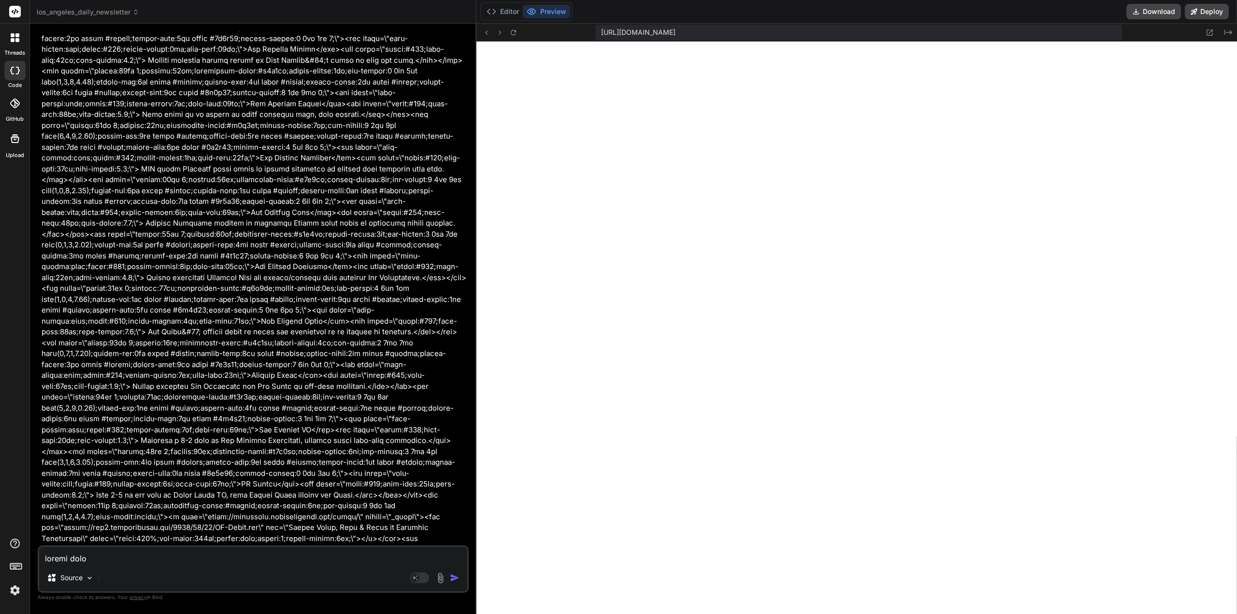
scroll to position [2883, 0]
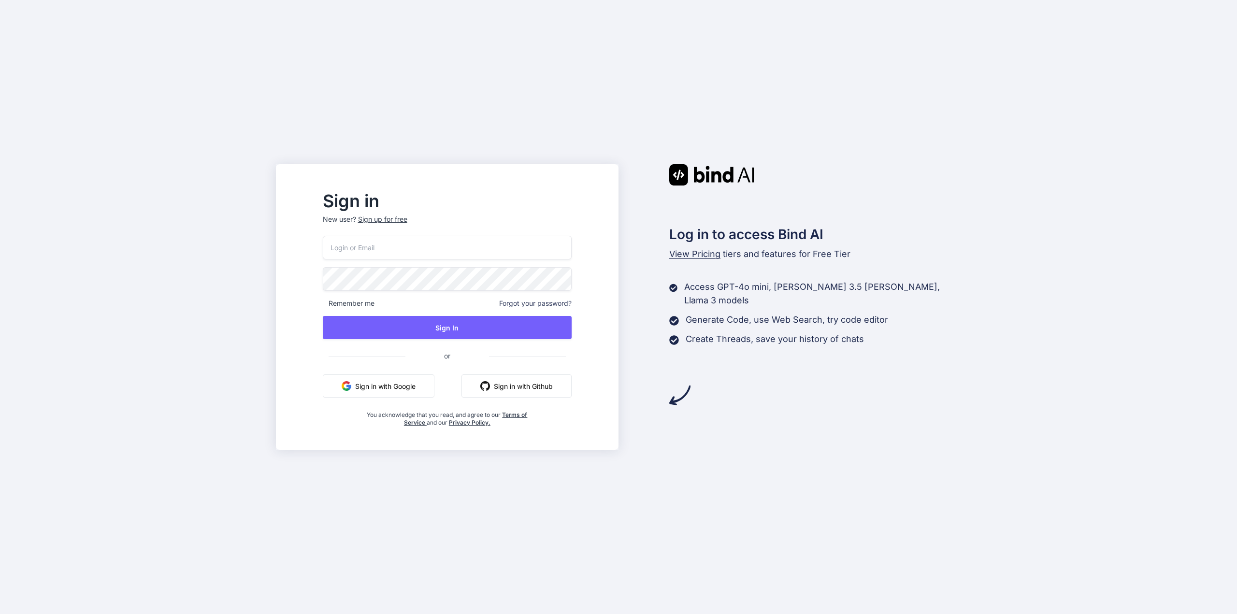
click at [428, 242] on input "email" at bounding box center [447, 248] width 249 height 24
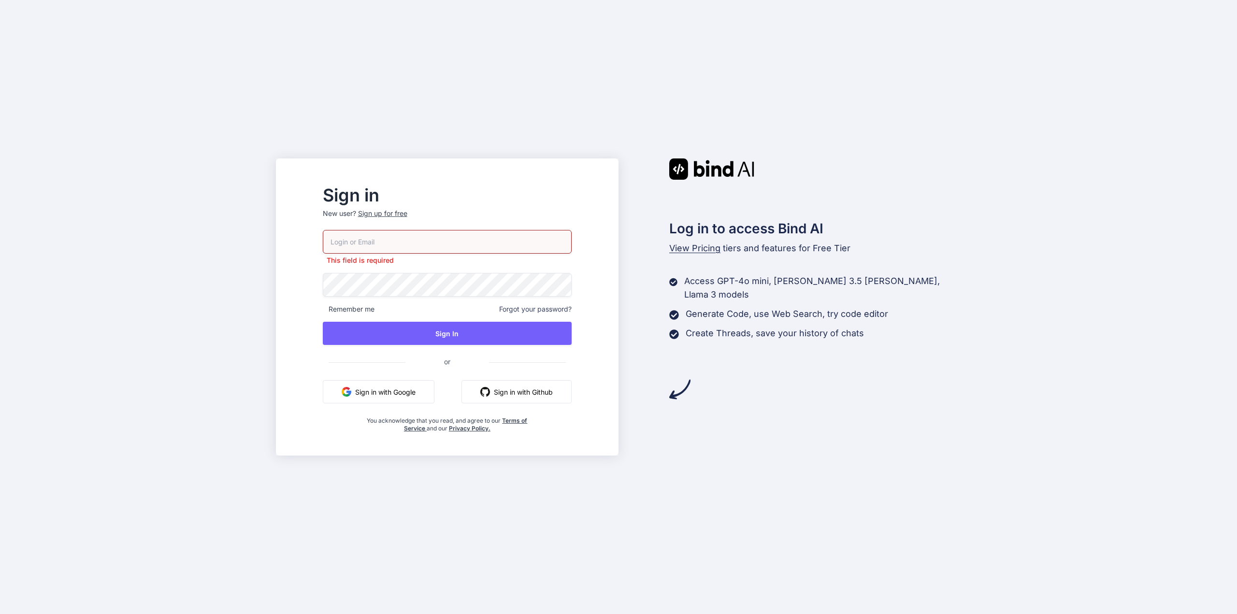
type input "landon.hairston@citybenefitscounseling.com"
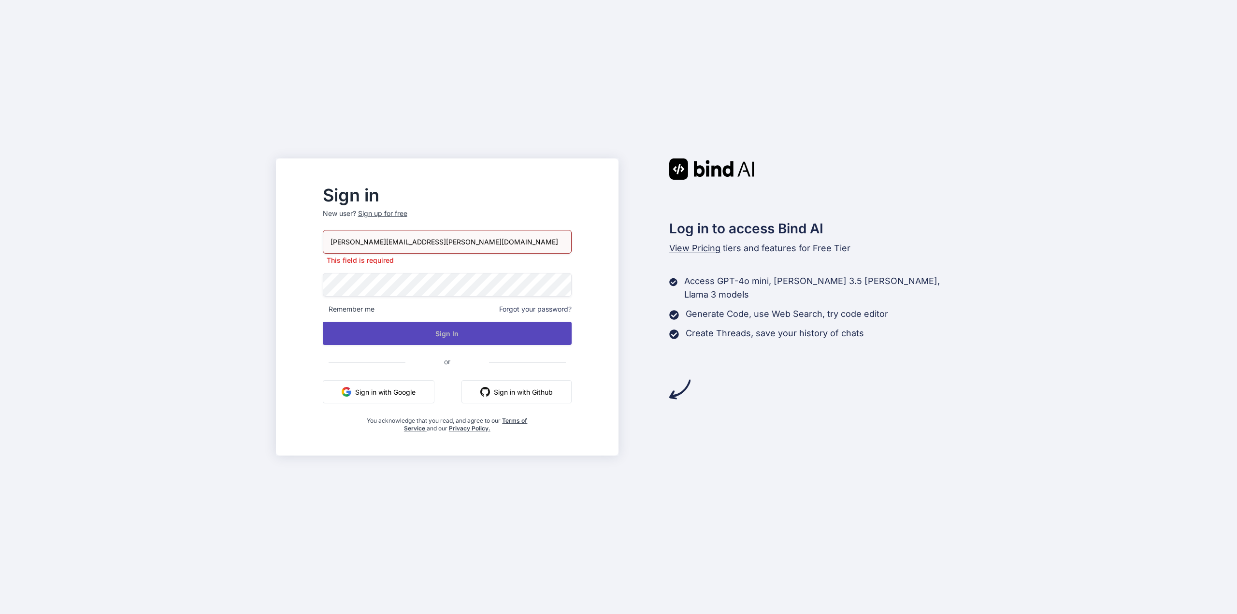
click at [455, 324] on button "Sign In" at bounding box center [447, 333] width 249 height 23
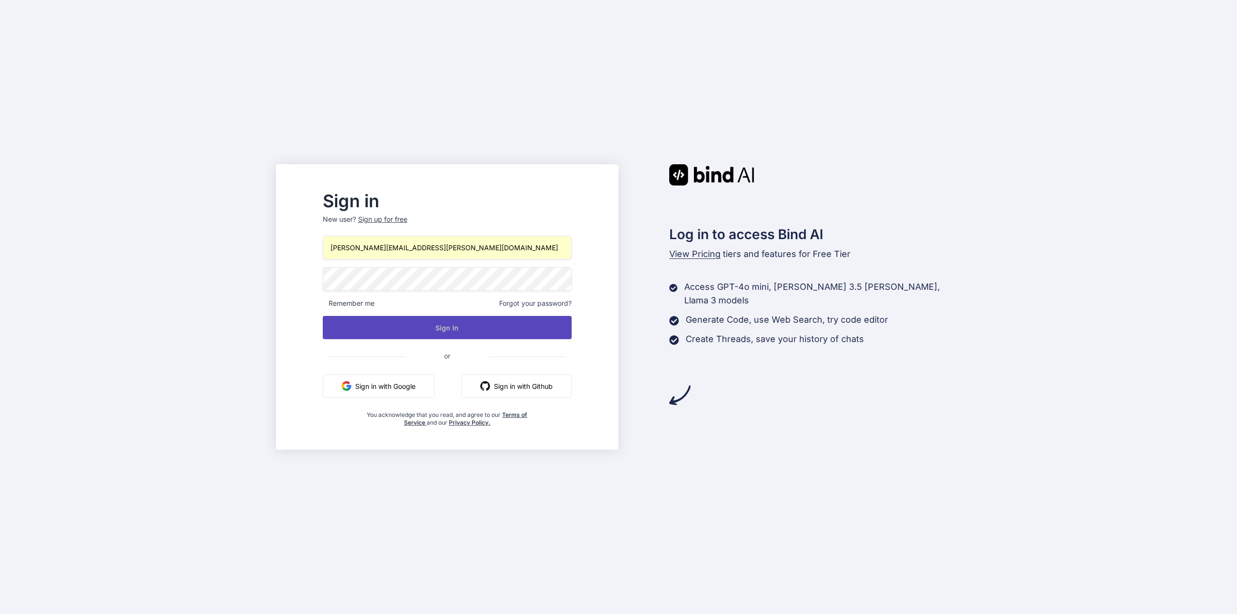
click at [491, 317] on button "Sign In" at bounding box center [447, 327] width 249 height 23
